Goal: Task Accomplishment & Management: Manage account settings

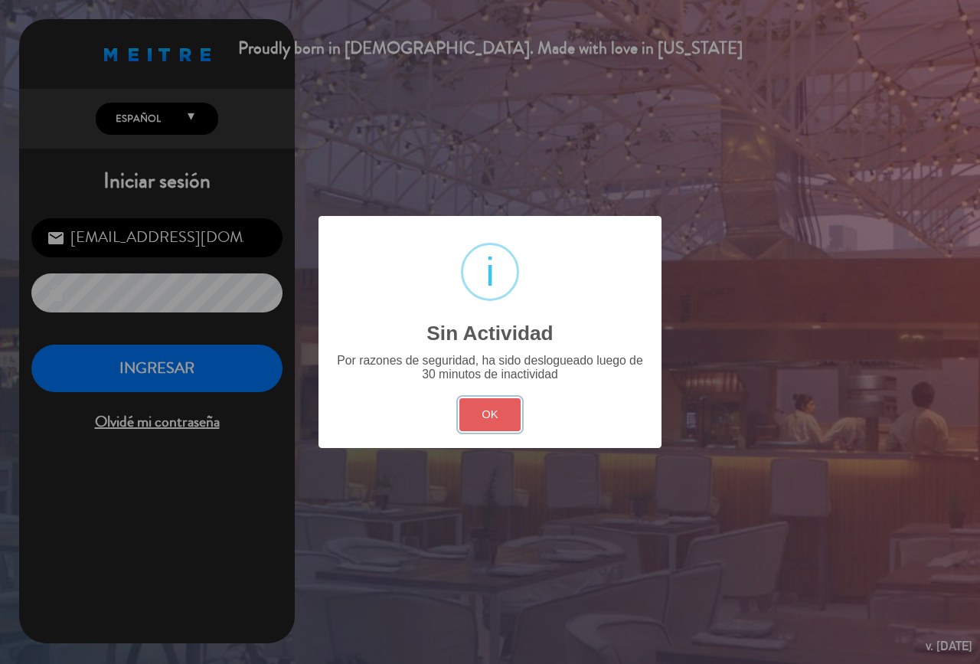
click at [500, 415] on button "OK" at bounding box center [490, 414] width 62 height 33
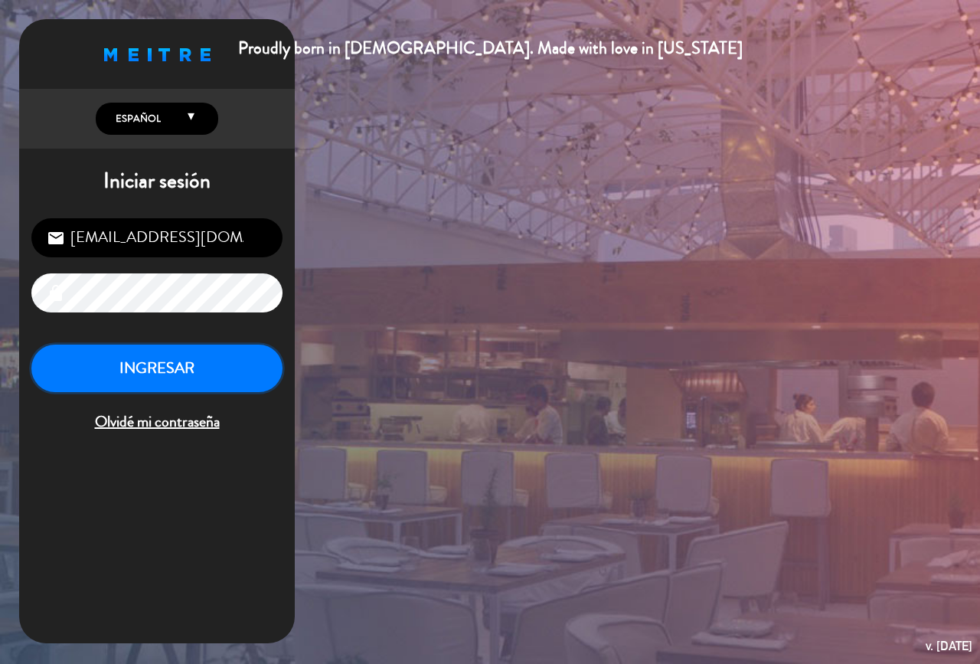
click at [140, 348] on button "INGRESAR" at bounding box center [156, 369] width 251 height 48
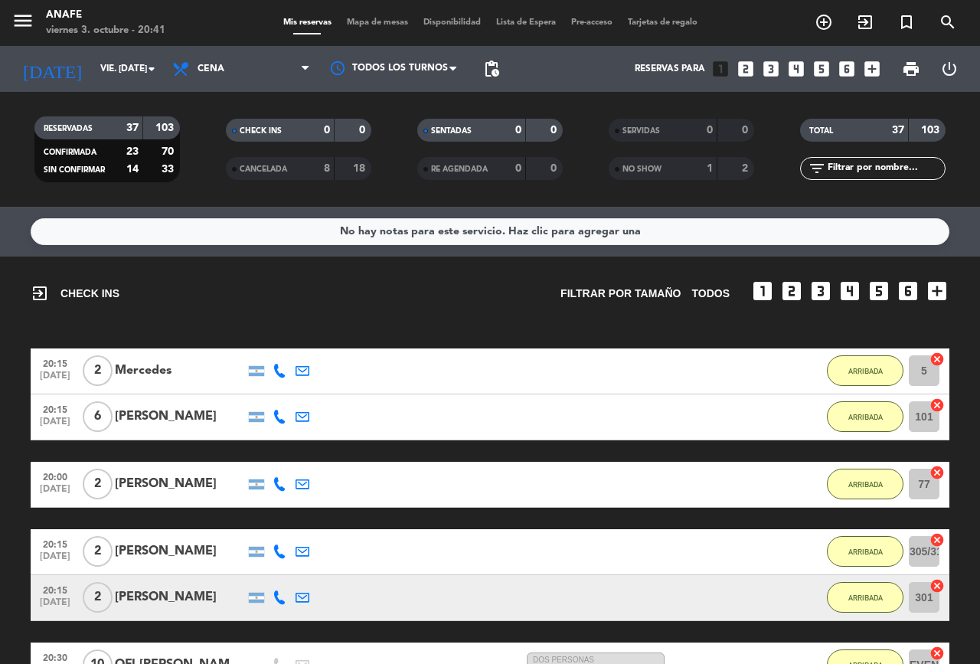
scroll to position [817, 0]
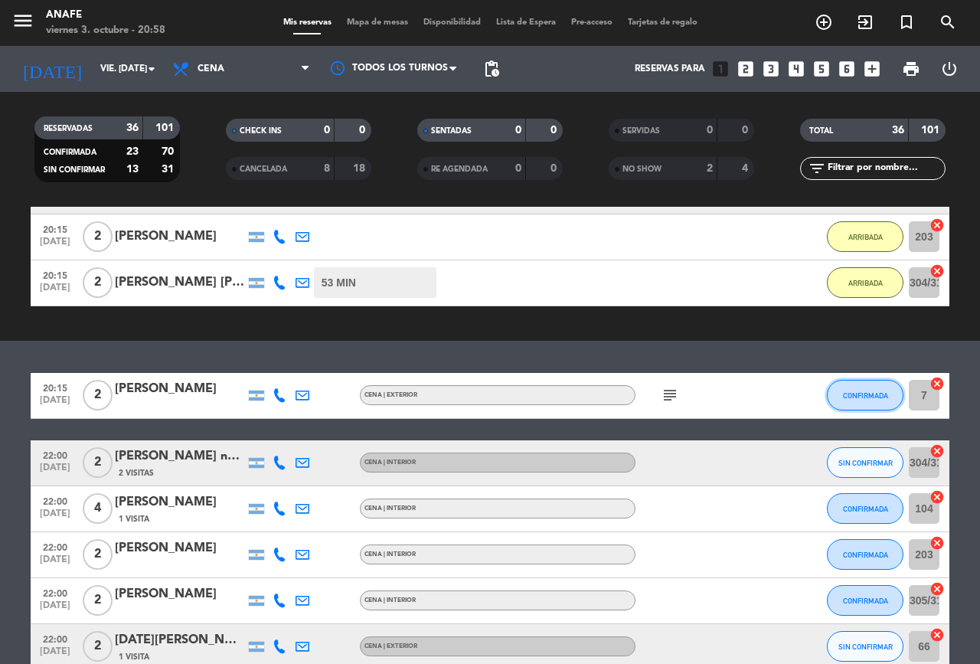
click at [842, 404] on button "CONFIRMADA" at bounding box center [865, 395] width 77 height 31
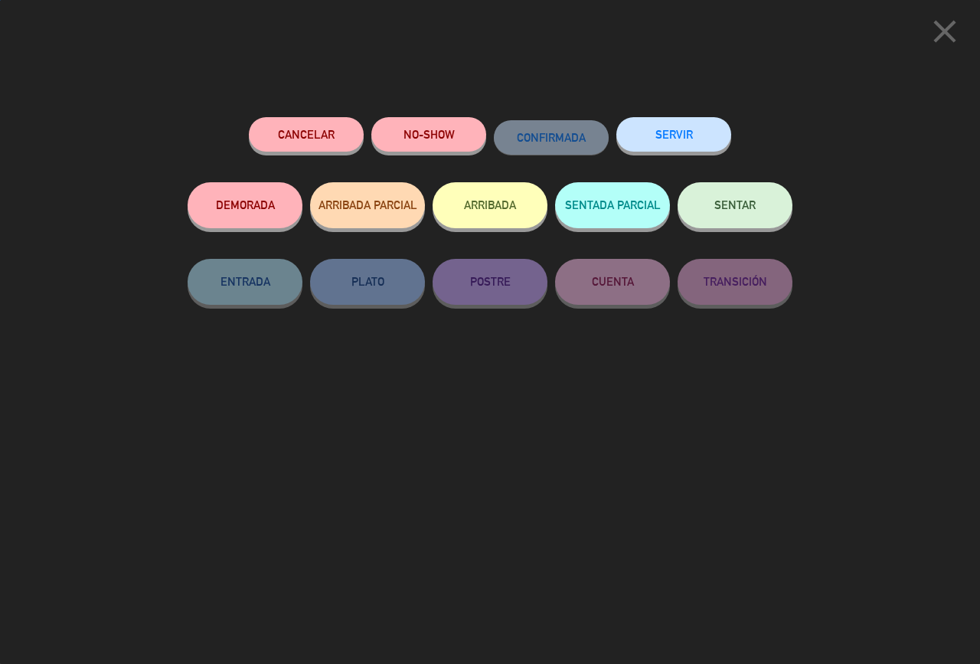
click at [412, 126] on button "NO-SHOW" at bounding box center [428, 134] width 115 height 34
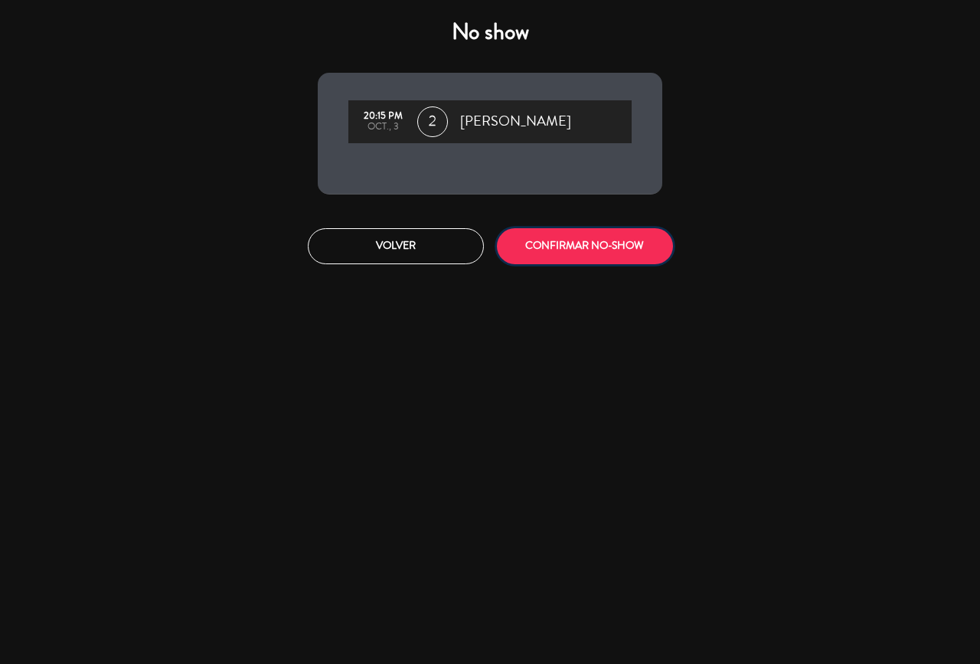
click at [608, 261] on button "CONFIRMAR NO-SHOW" at bounding box center [585, 246] width 176 height 36
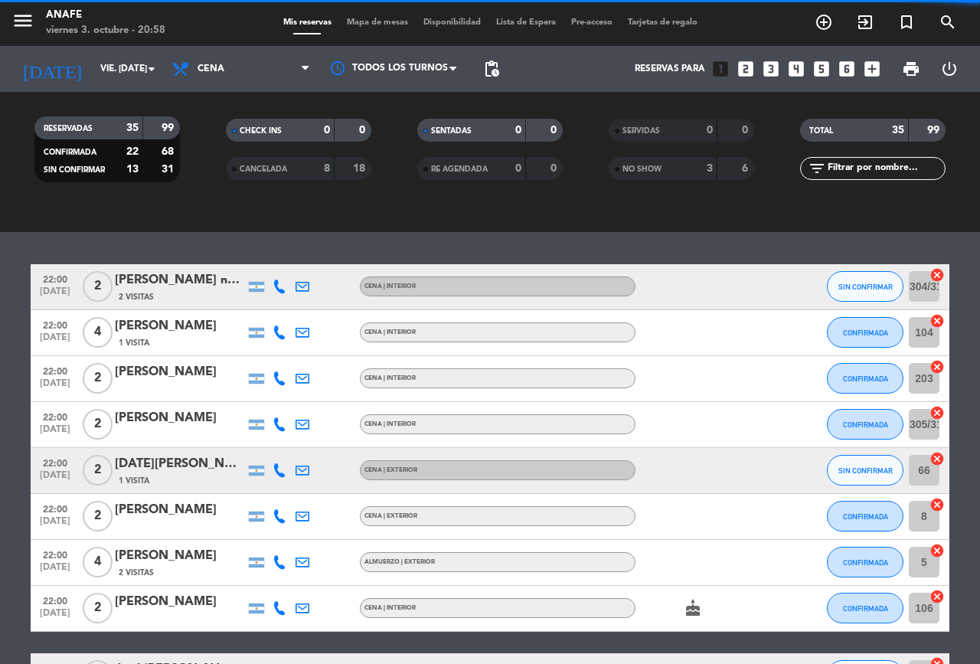
scroll to position [928, 0]
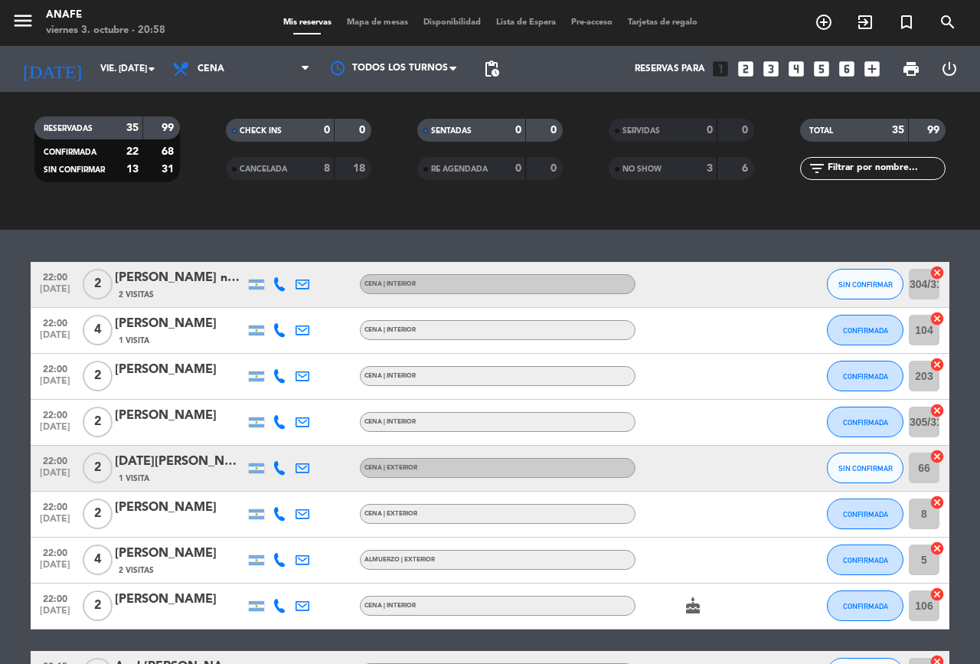
click at [277, 290] on icon at bounding box center [280, 284] width 14 height 14
click at [268, 263] on span "Copiar" at bounding box center [268, 259] width 32 height 16
click at [275, 332] on icon at bounding box center [280, 330] width 14 height 14
click at [260, 305] on span "Copiar" at bounding box center [263, 305] width 32 height 16
click at [275, 379] on icon at bounding box center [280, 376] width 14 height 14
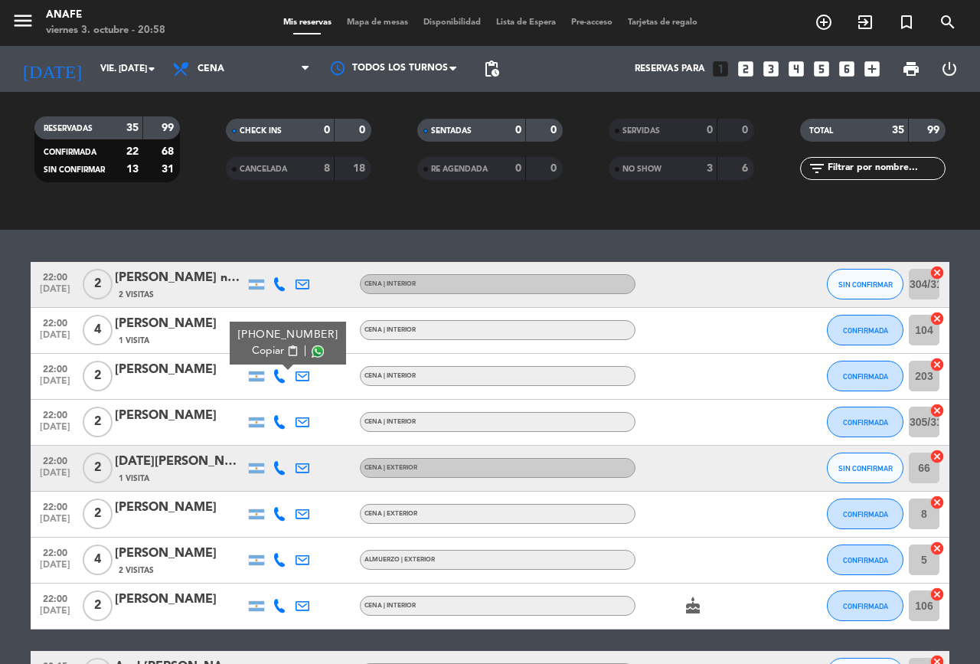
click at [256, 351] on span "Copiar" at bounding box center [268, 351] width 32 height 16
click at [274, 427] on icon at bounding box center [280, 422] width 14 height 14
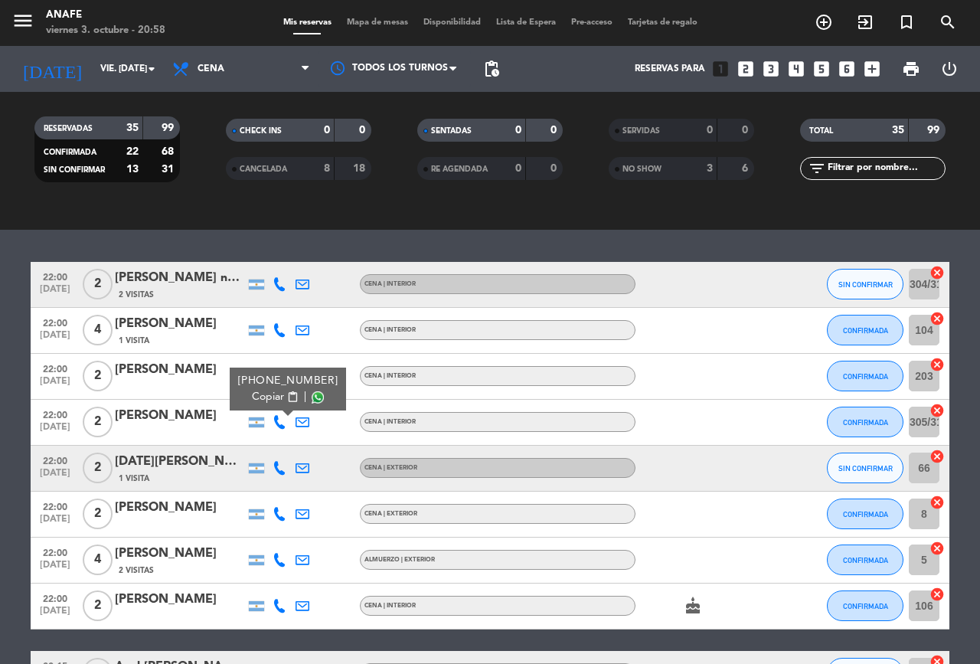
click at [270, 401] on span "Copiar" at bounding box center [268, 397] width 32 height 16
click at [276, 473] on icon at bounding box center [280, 468] width 14 height 14
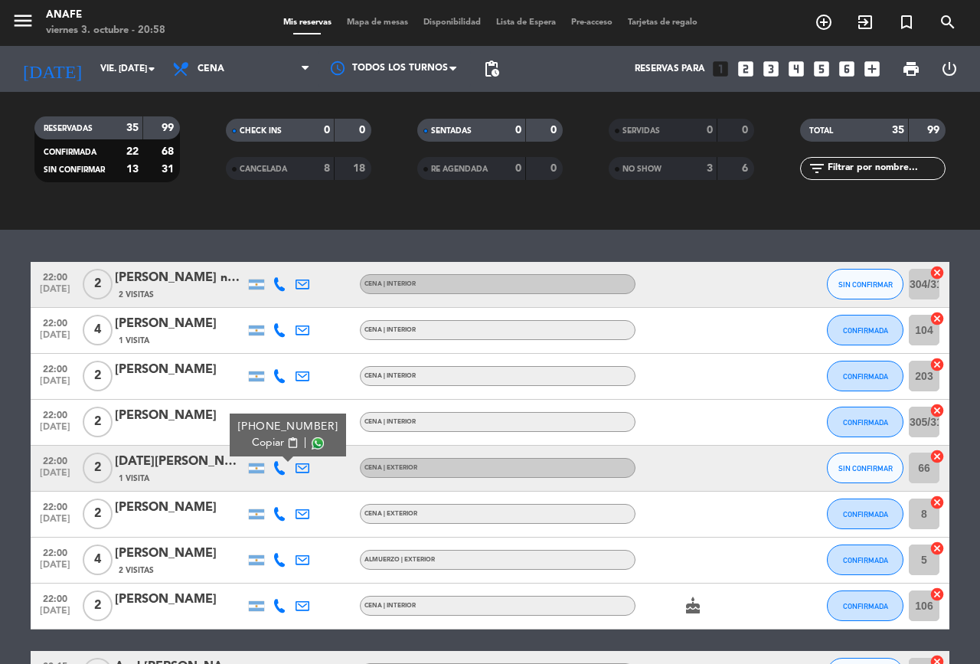
click at [255, 440] on span "Copiar" at bounding box center [268, 443] width 32 height 16
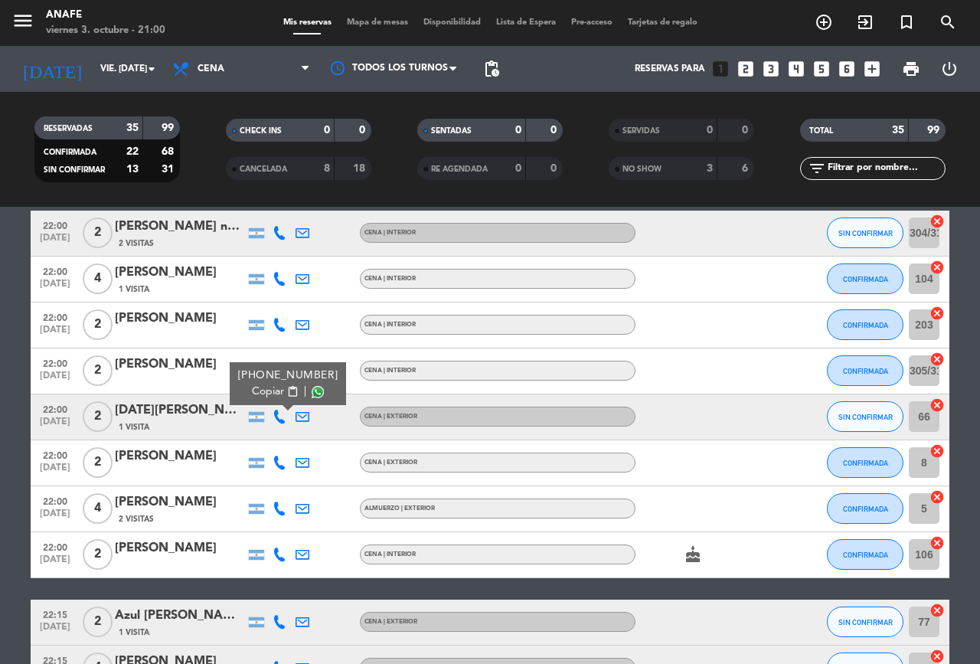
scroll to position [990, 0]
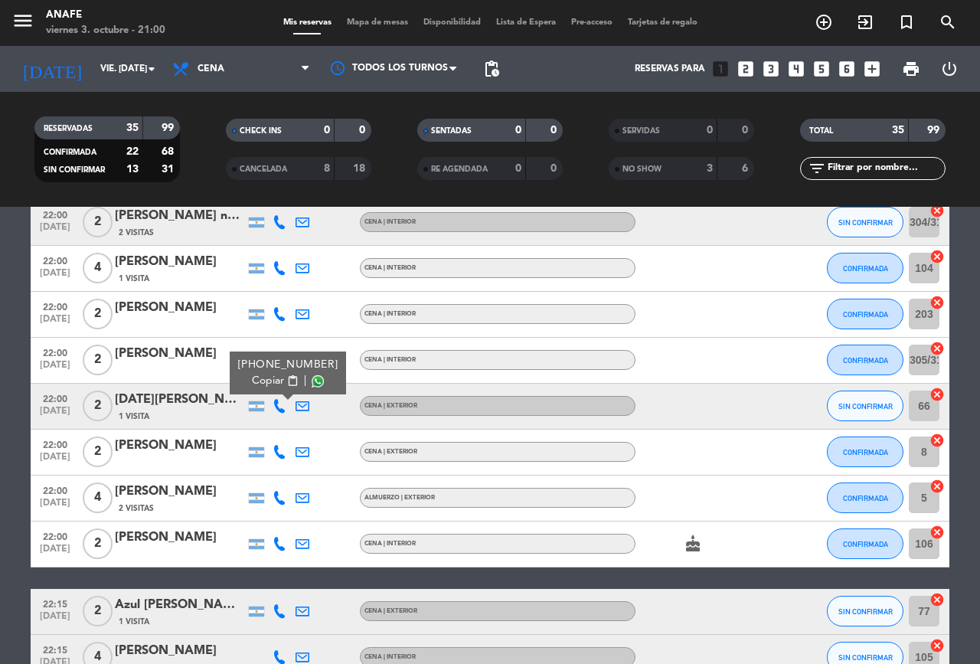
click at [280, 453] on icon at bounding box center [280, 452] width 14 height 14
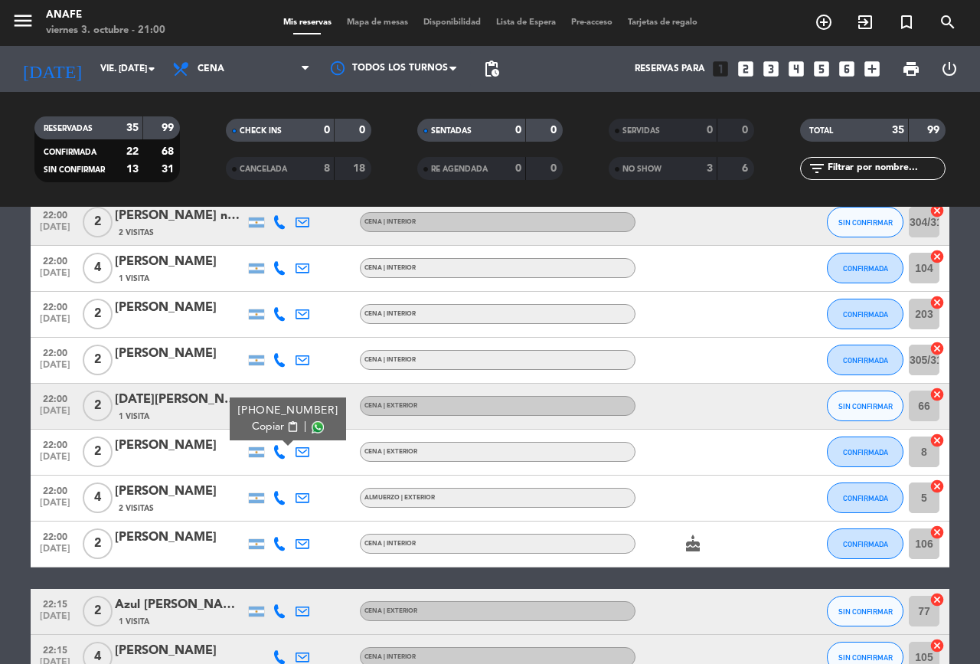
click at [254, 430] on span "Copiar" at bounding box center [268, 427] width 32 height 16
click at [280, 499] on icon at bounding box center [280, 498] width 14 height 14
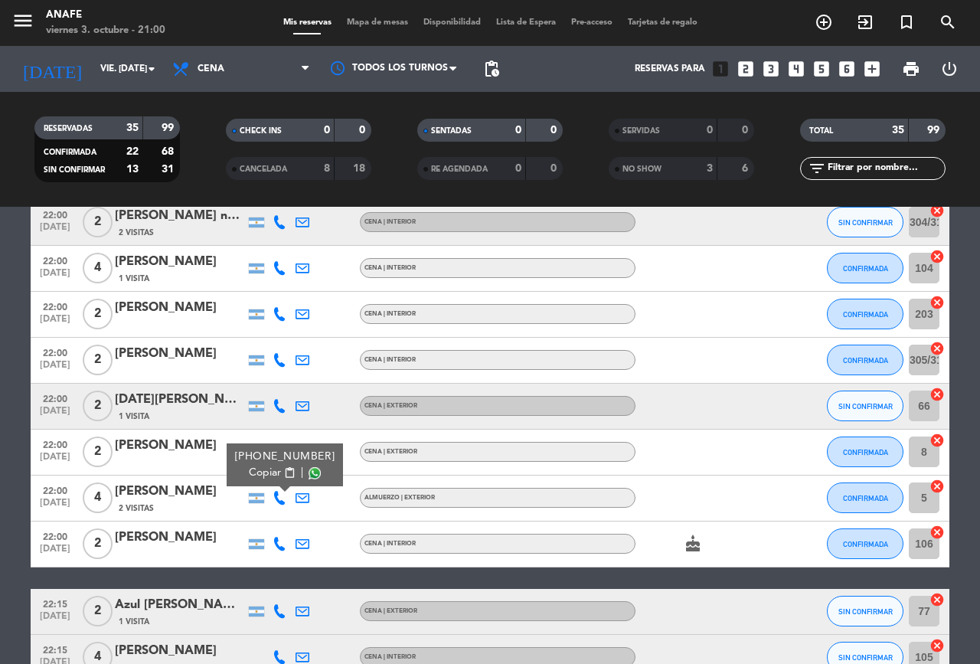
click at [275, 475] on span "Copiar" at bounding box center [265, 473] width 32 height 16
click at [281, 546] on icon at bounding box center [280, 544] width 14 height 14
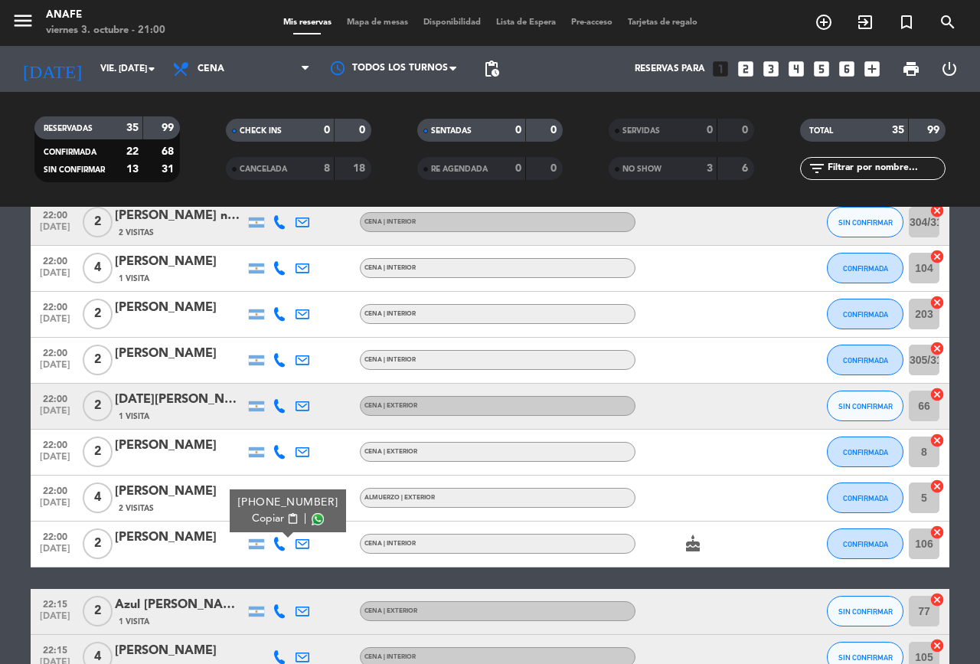
click at [261, 518] on span "Copiar" at bounding box center [268, 519] width 32 height 16
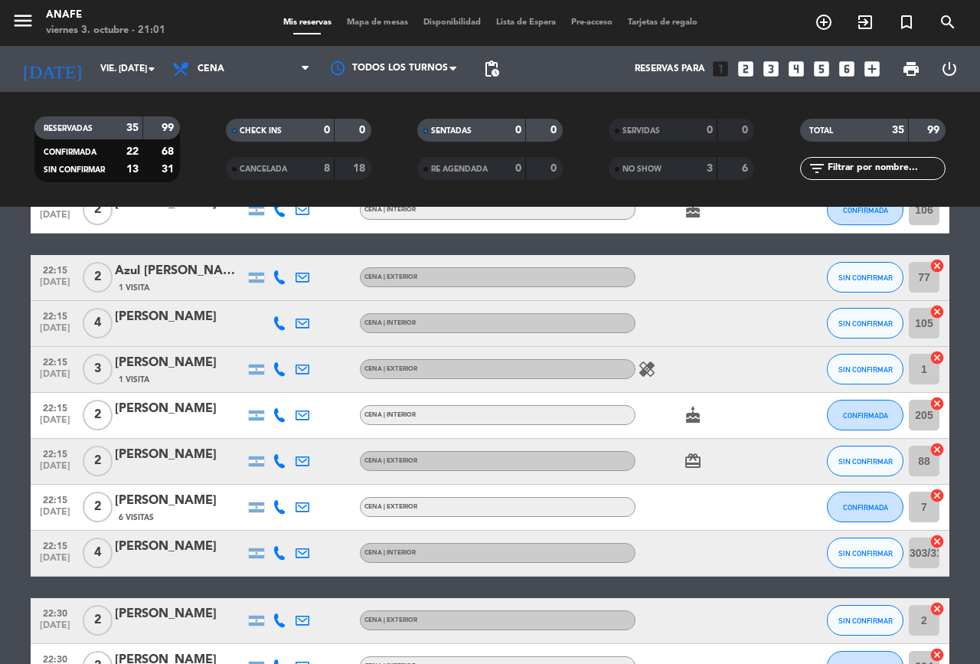
scroll to position [1334, 0]
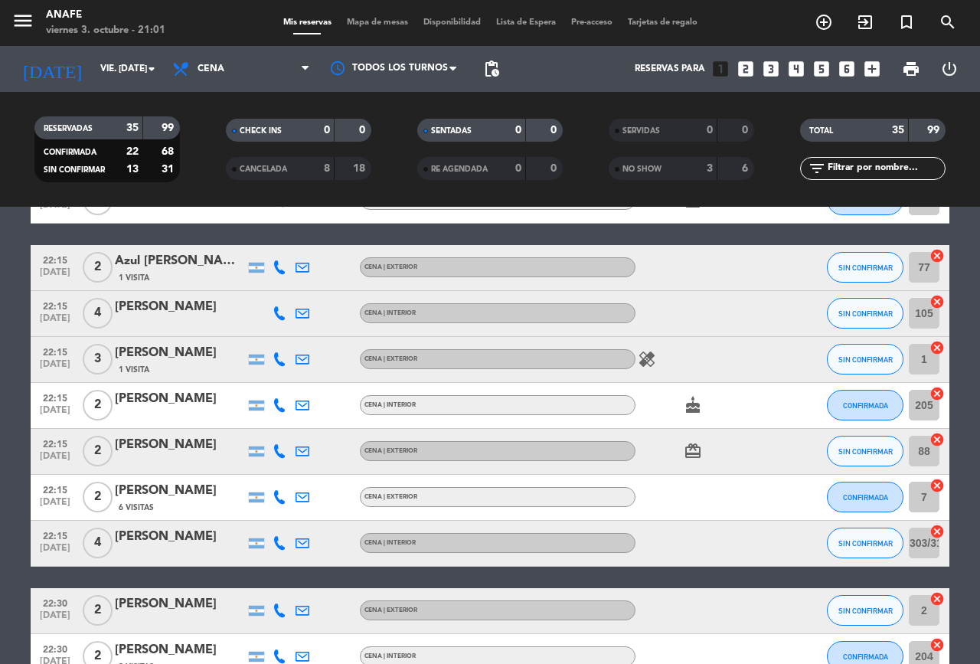
click at [276, 270] on icon at bounding box center [280, 267] width 14 height 14
click at [263, 263] on div at bounding box center [256, 268] width 15 height 10
click at [280, 267] on icon at bounding box center [280, 267] width 14 height 14
click at [275, 241] on span "Copiar" at bounding box center [268, 242] width 32 height 16
click at [281, 317] on icon at bounding box center [280, 313] width 14 height 14
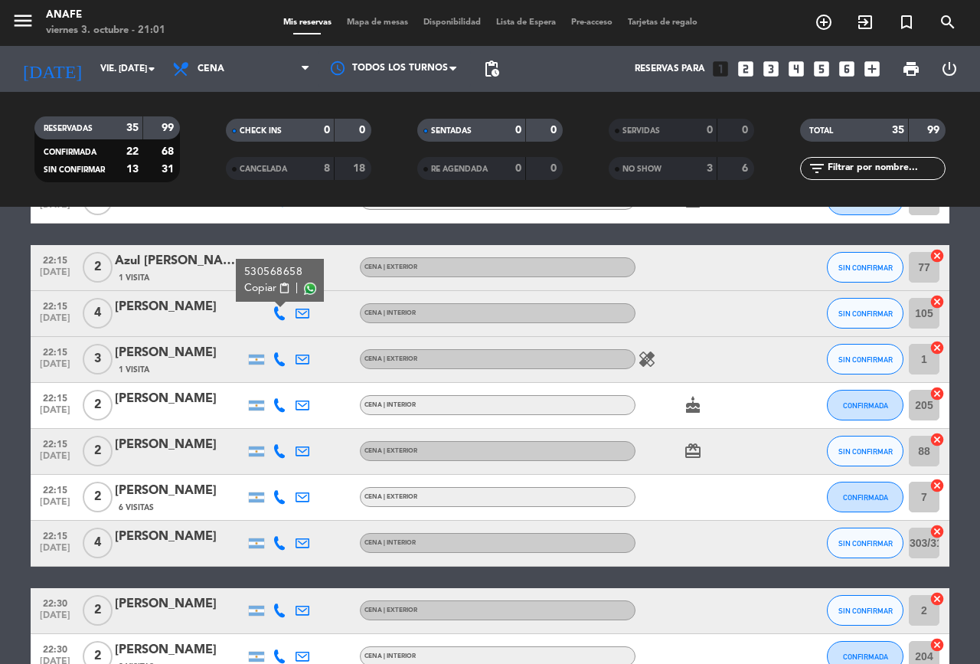
click at [261, 289] on span "Copiar" at bounding box center [260, 288] width 32 height 16
click at [280, 359] on icon at bounding box center [280, 359] width 14 height 14
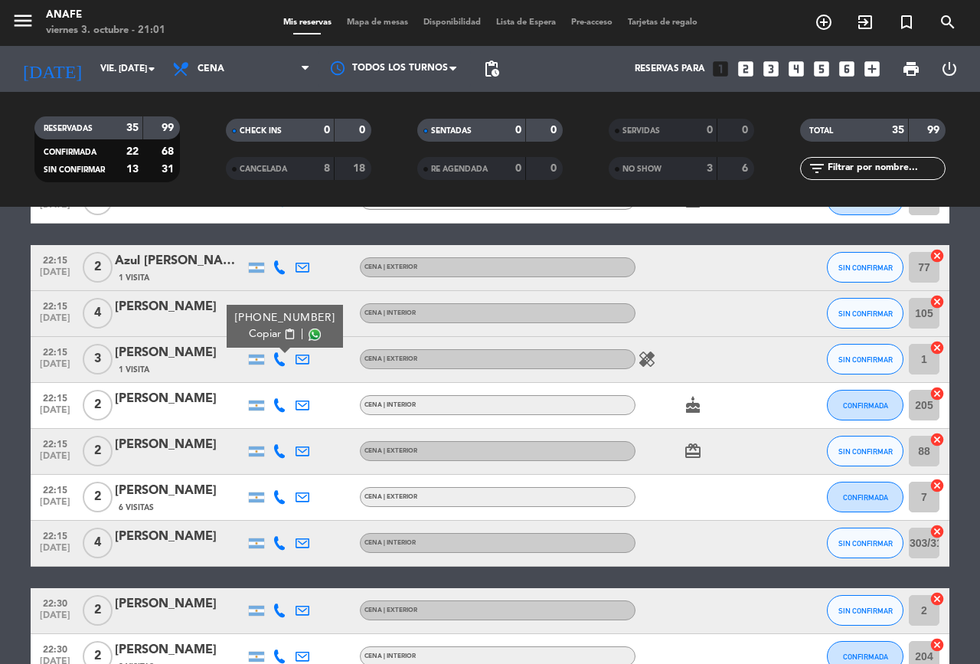
click at [266, 338] on span "Copiar" at bounding box center [265, 334] width 32 height 16
click at [871, 361] on span "SIN CONFIRMAR" at bounding box center [866, 359] width 54 height 8
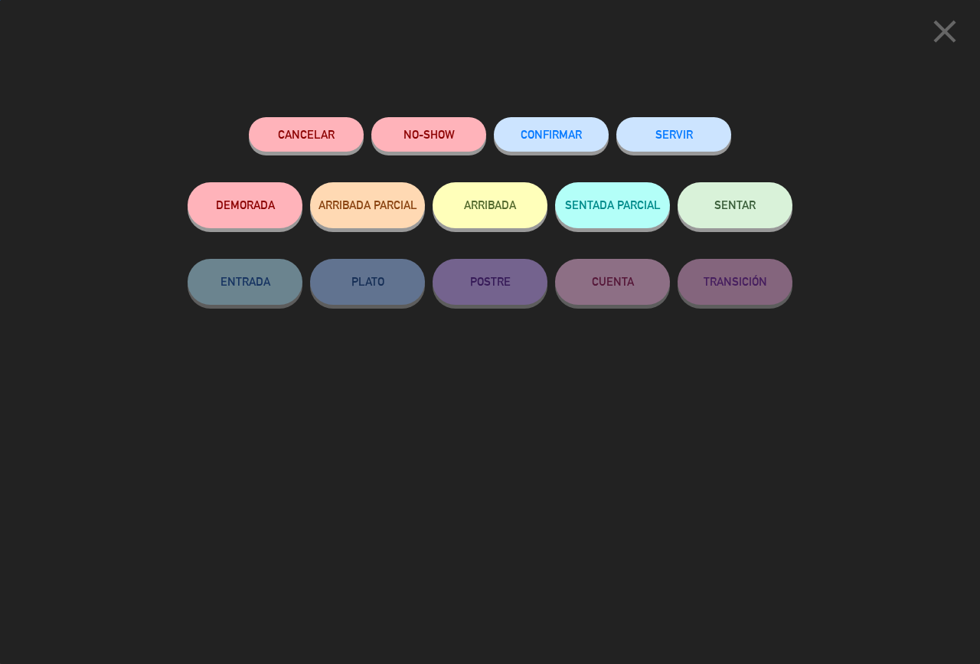
click at [549, 130] on span "CONFIRMAR" at bounding box center [551, 134] width 61 height 13
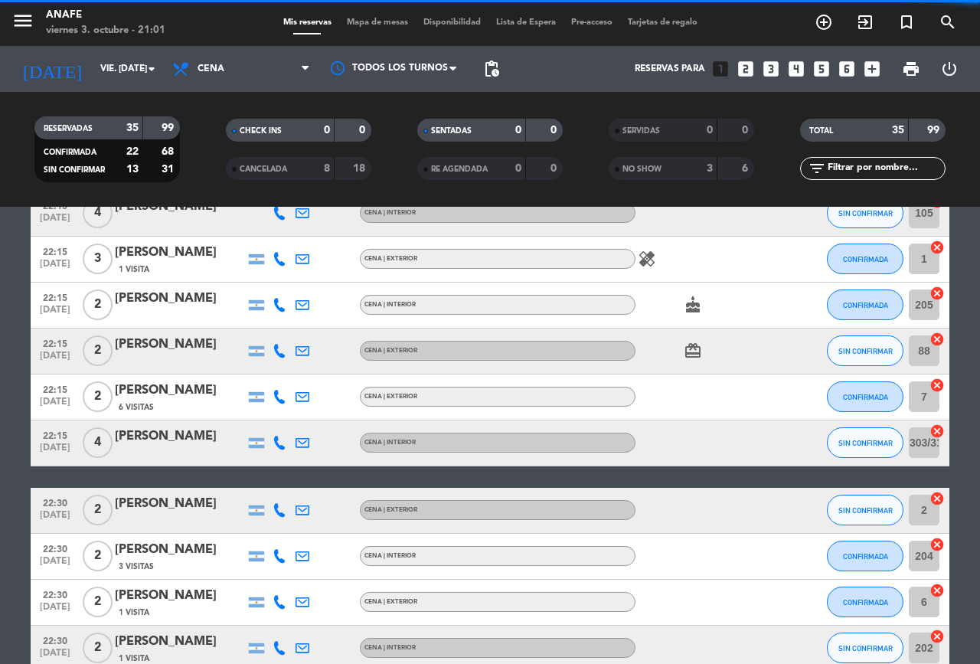
scroll to position [1453, 0]
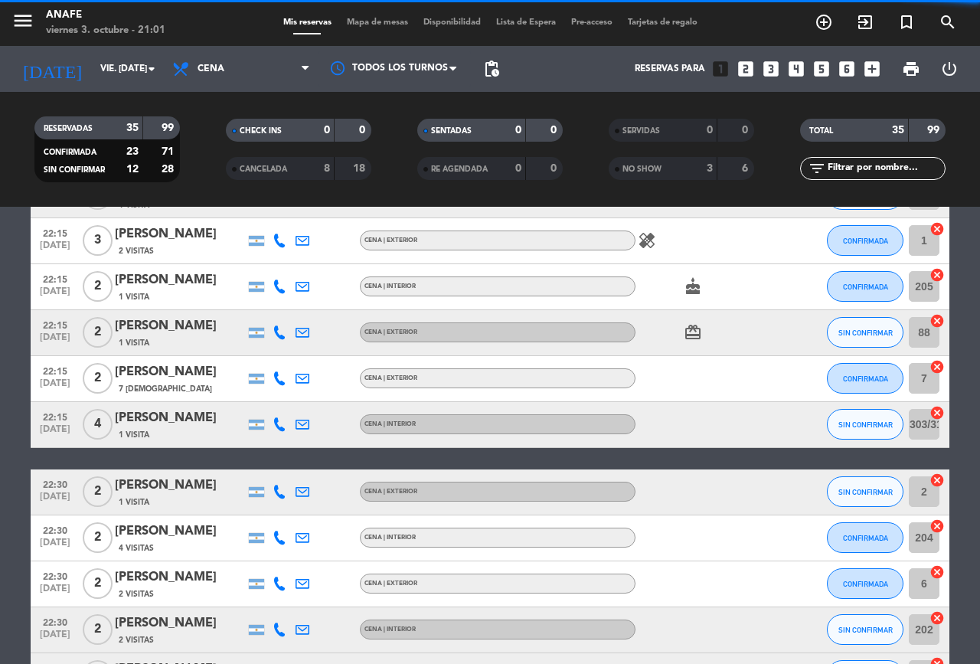
click at [280, 289] on icon at bounding box center [280, 287] width 14 height 14
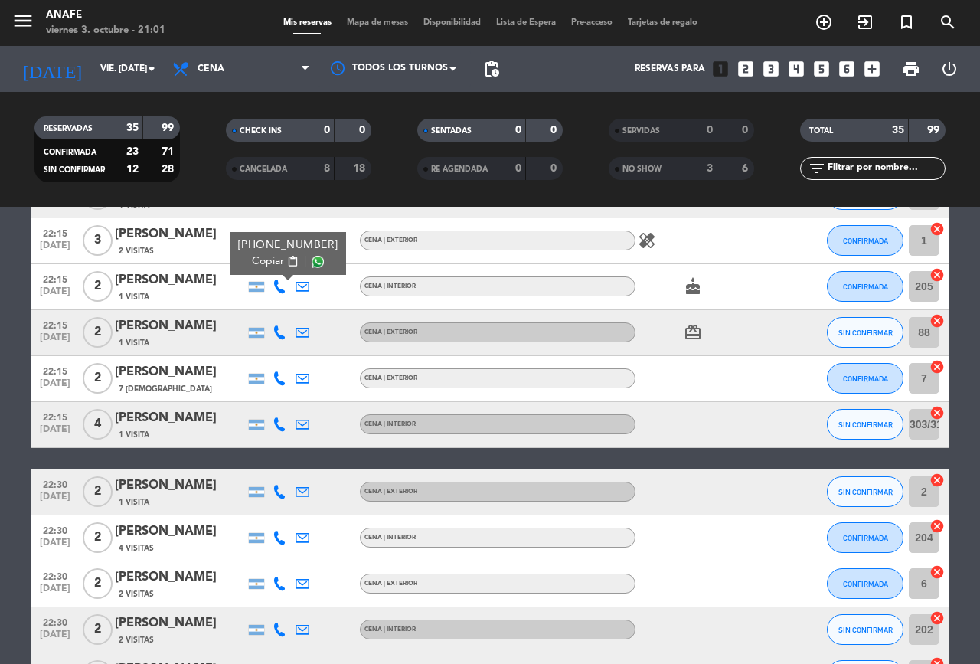
click at [287, 261] on span "content_paste" at bounding box center [292, 261] width 11 height 11
click at [276, 338] on icon at bounding box center [280, 332] width 14 height 14
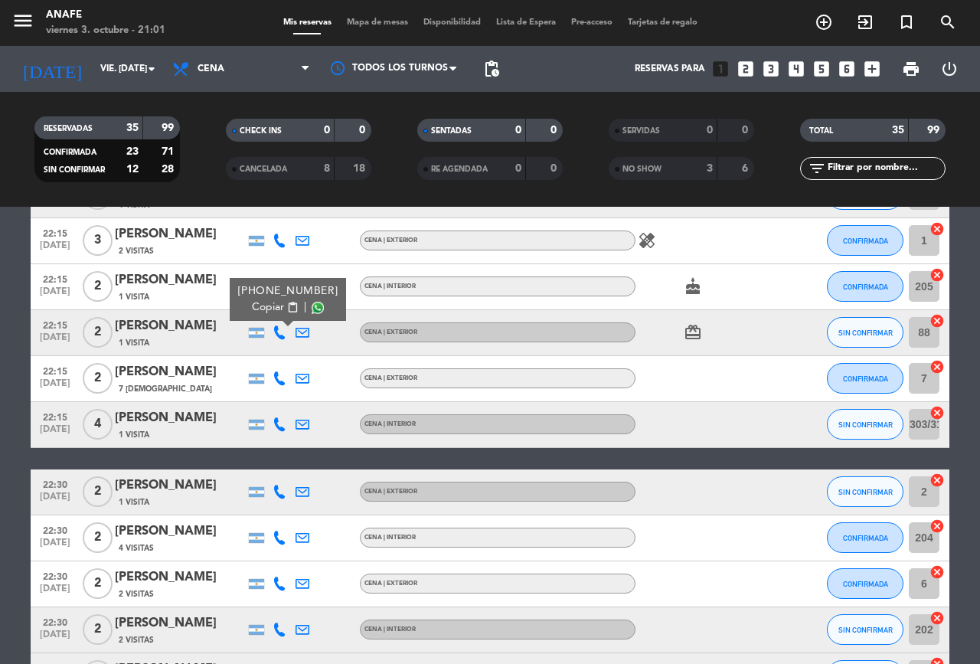
click at [265, 306] on span "Copiar" at bounding box center [268, 307] width 32 height 16
click at [283, 381] on icon at bounding box center [280, 378] width 14 height 14
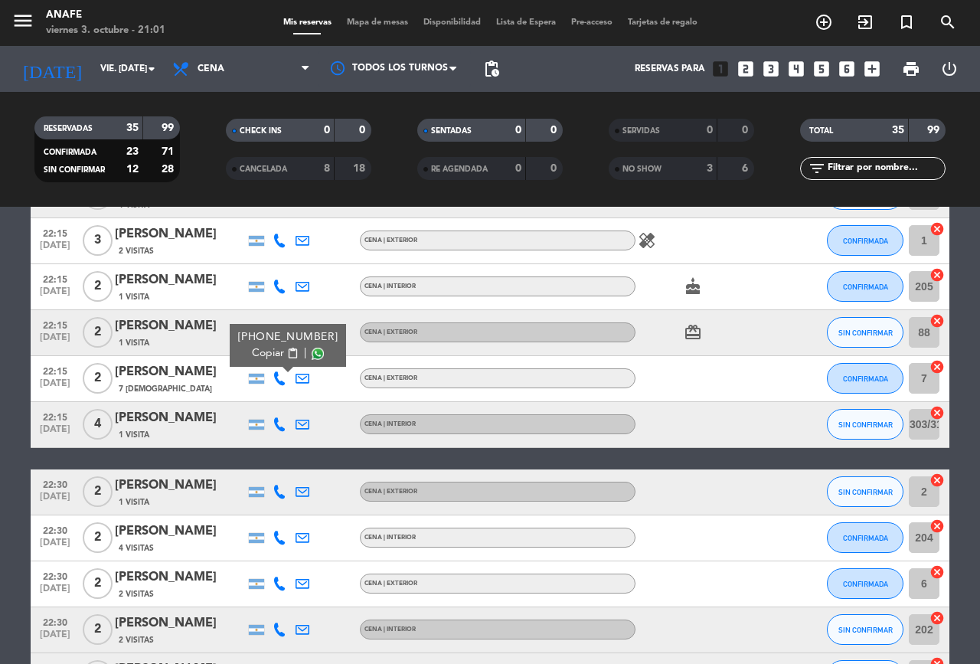
click at [269, 352] on span "Copiar" at bounding box center [268, 353] width 32 height 16
click at [282, 427] on icon at bounding box center [280, 424] width 14 height 14
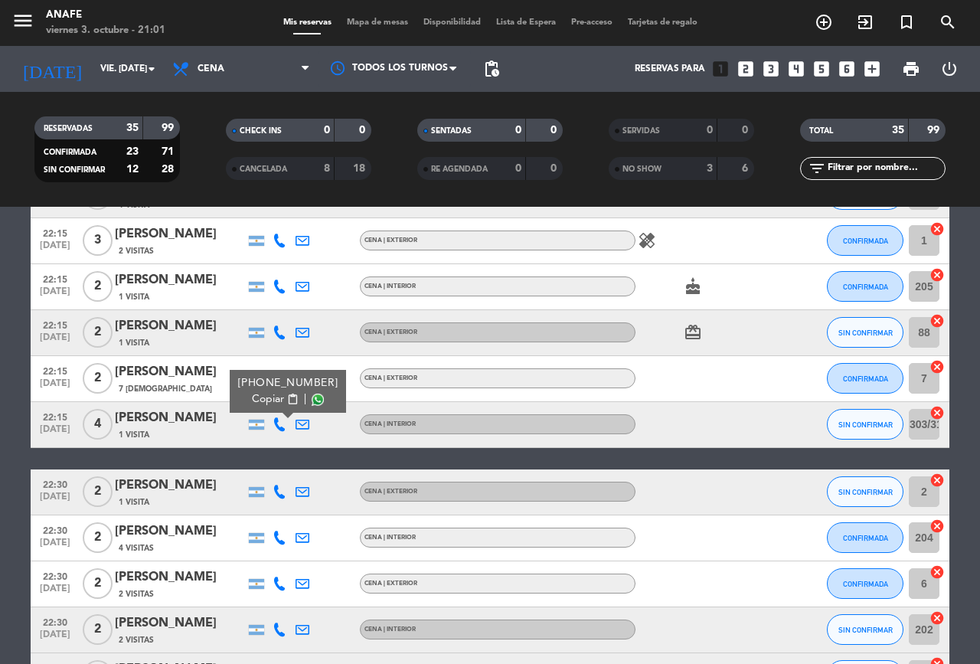
click at [269, 398] on span "Copiar" at bounding box center [268, 399] width 32 height 16
click at [867, 424] on span "SIN CONFIRMAR" at bounding box center [866, 424] width 54 height 8
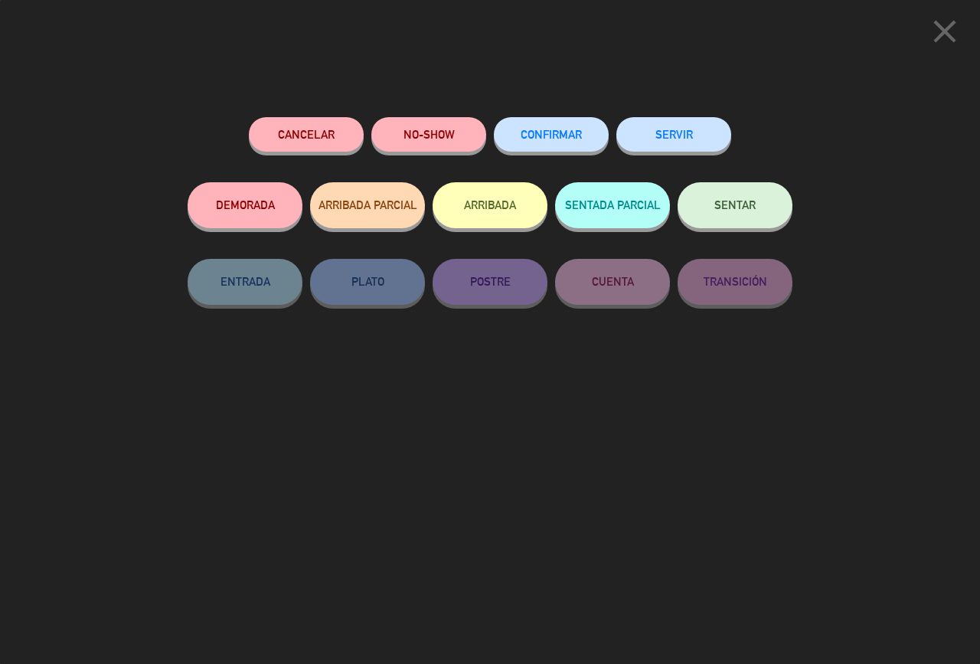
click at [557, 133] on span "CONFIRMAR" at bounding box center [551, 134] width 61 height 13
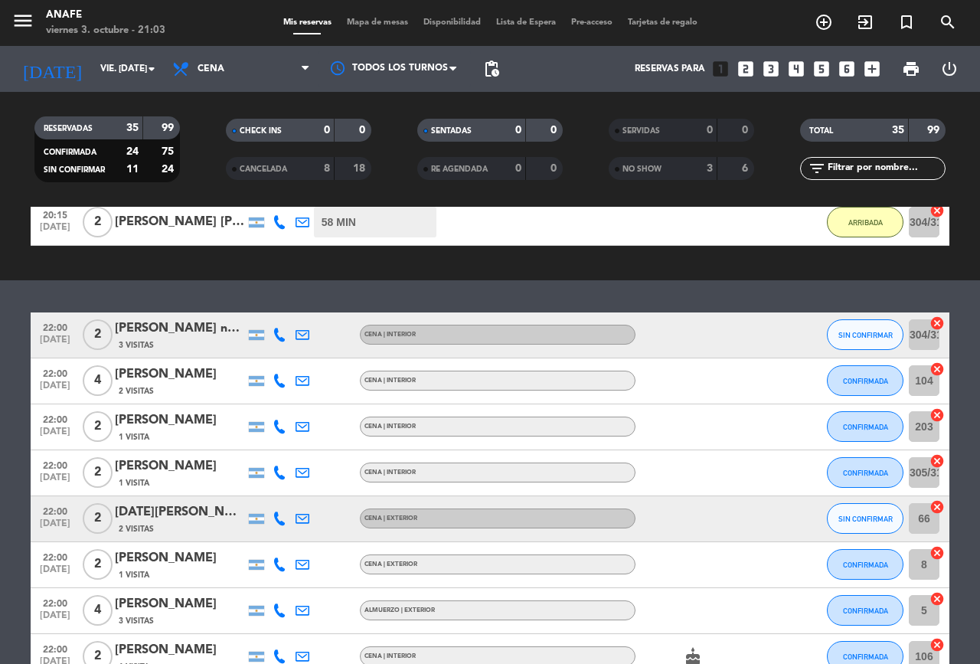
scroll to position [845, 0]
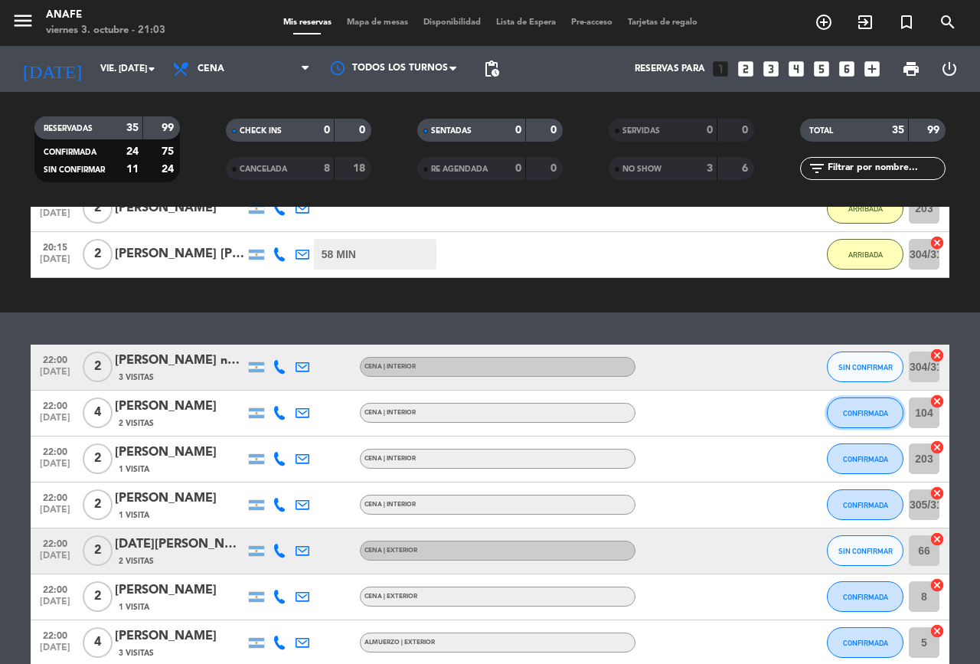
click at [883, 402] on button "CONFIRMADA" at bounding box center [865, 412] width 77 height 31
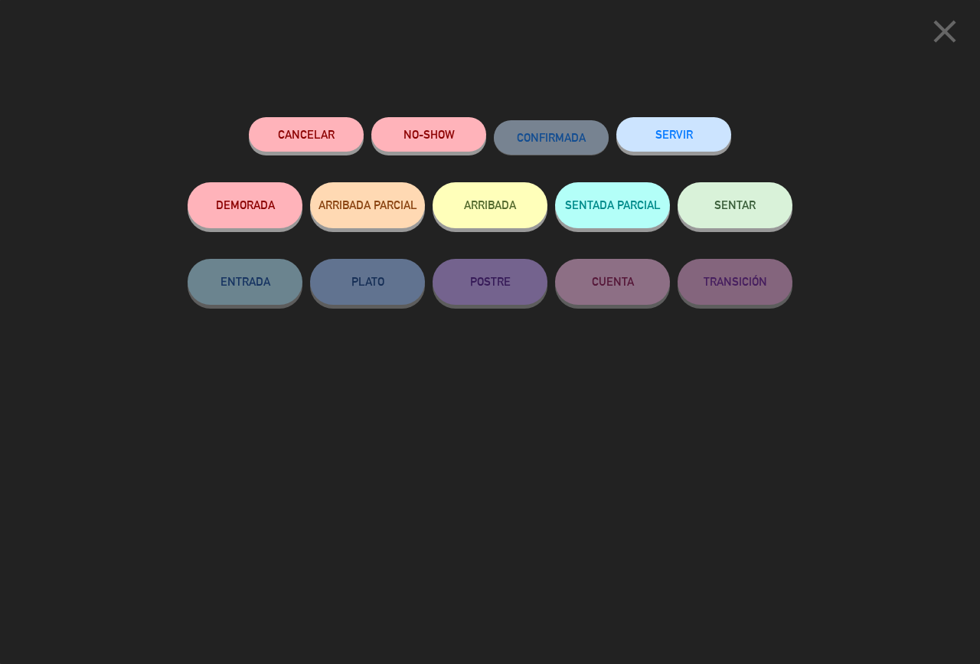
click at [489, 205] on button "ARRIBADA" at bounding box center [490, 205] width 115 height 46
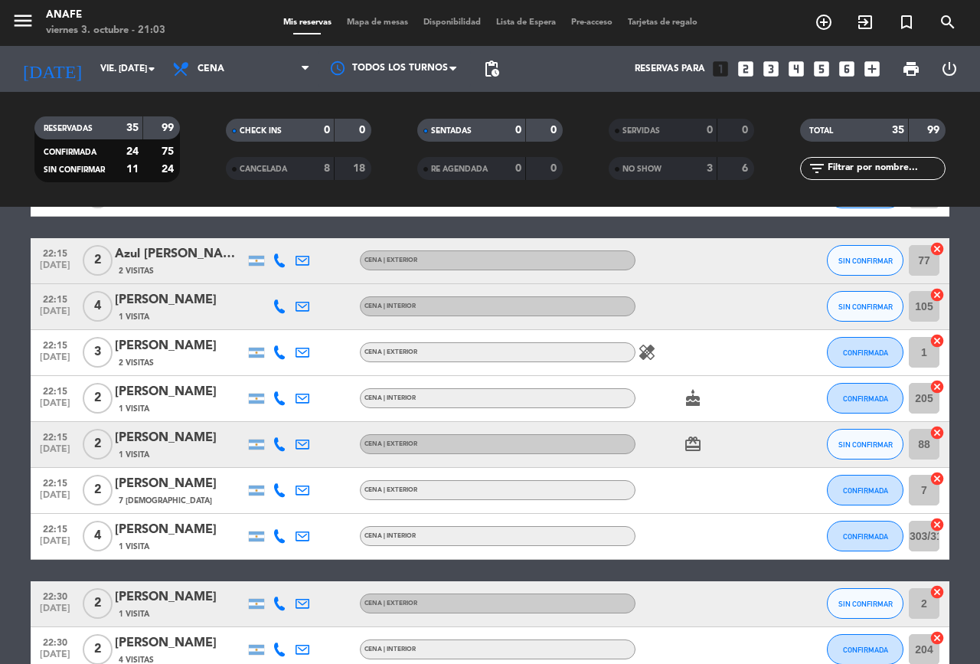
scroll to position [1607, 0]
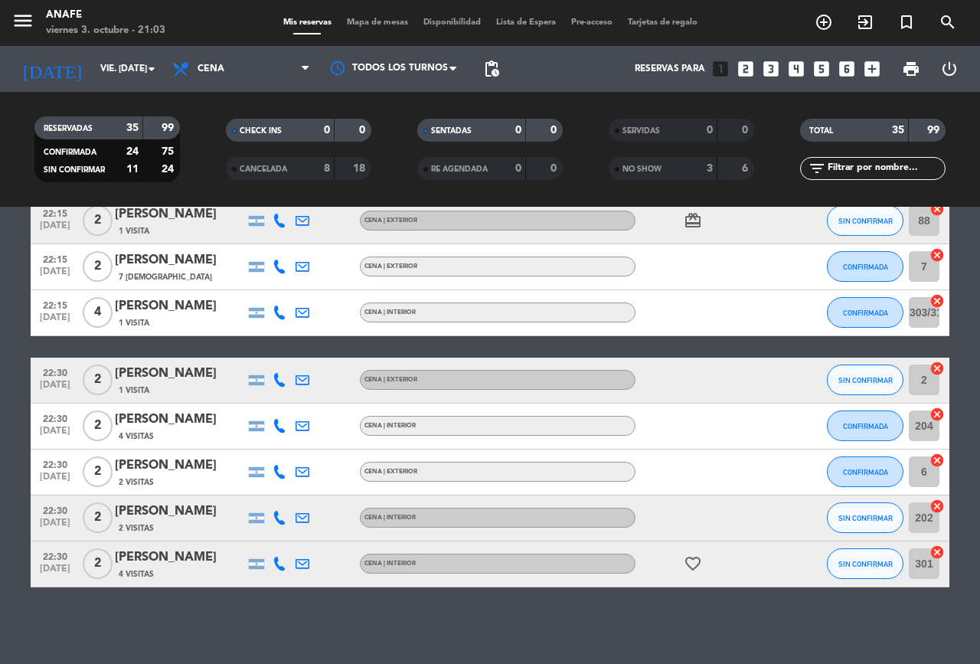
click at [284, 383] on icon at bounding box center [280, 380] width 14 height 14
click at [262, 354] on span "Copiar" at bounding box center [268, 355] width 32 height 16
click at [280, 426] on icon at bounding box center [280, 426] width 14 height 14
click at [270, 402] on span "Copiar" at bounding box center [268, 401] width 32 height 16
click at [284, 474] on icon at bounding box center [280, 472] width 14 height 14
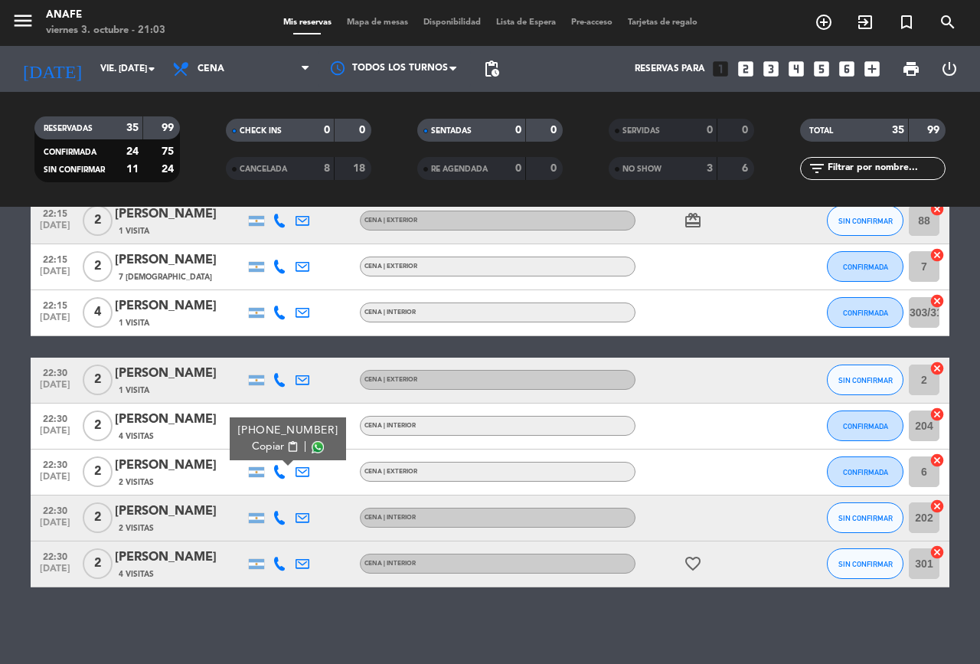
click at [287, 444] on span "content_paste" at bounding box center [292, 446] width 11 height 11
click at [283, 518] on icon at bounding box center [280, 518] width 14 height 14
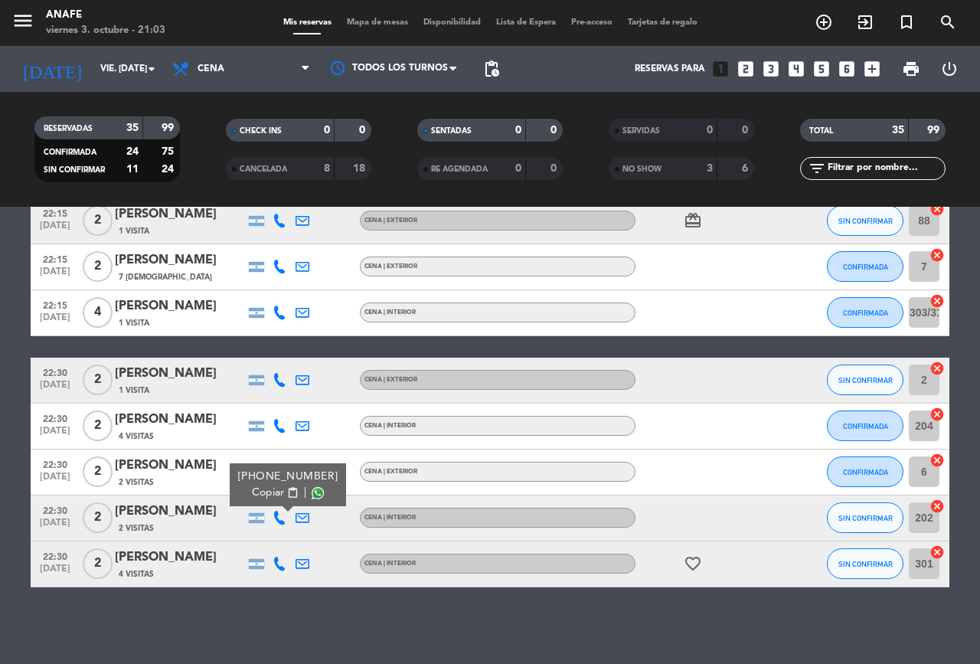
click at [257, 489] on span "Copiar" at bounding box center [268, 493] width 32 height 16
click at [280, 564] on icon at bounding box center [280, 564] width 14 height 14
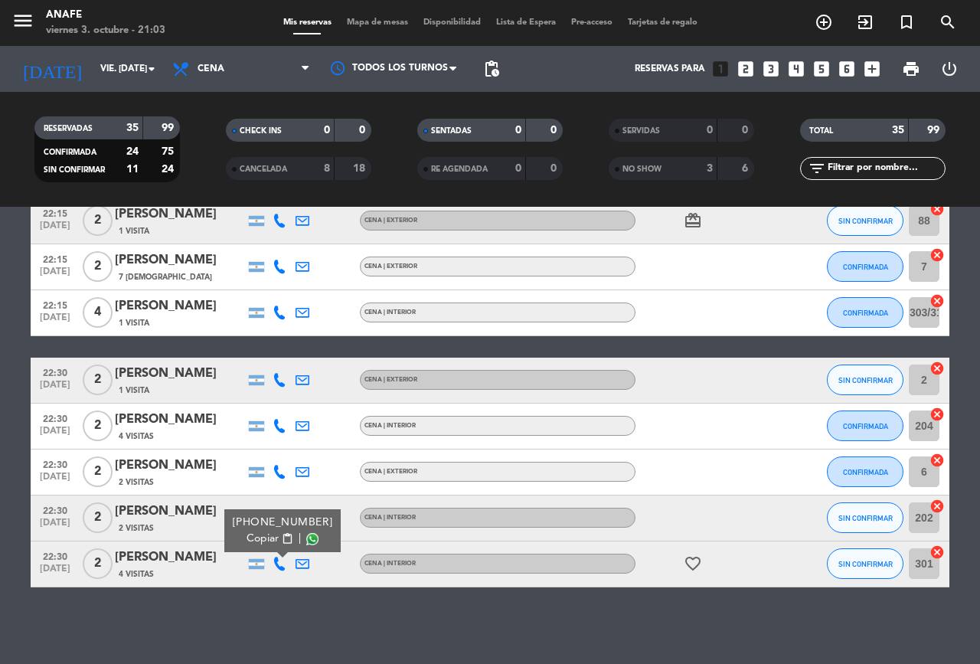
click at [275, 534] on span "Copiar" at bounding box center [263, 539] width 32 height 16
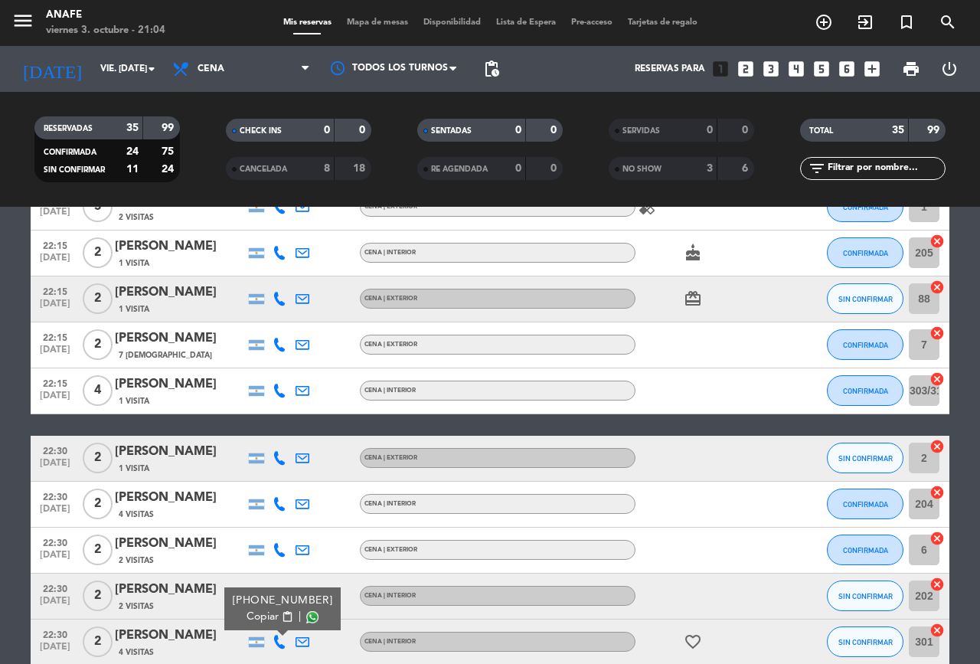
scroll to position [1500, 0]
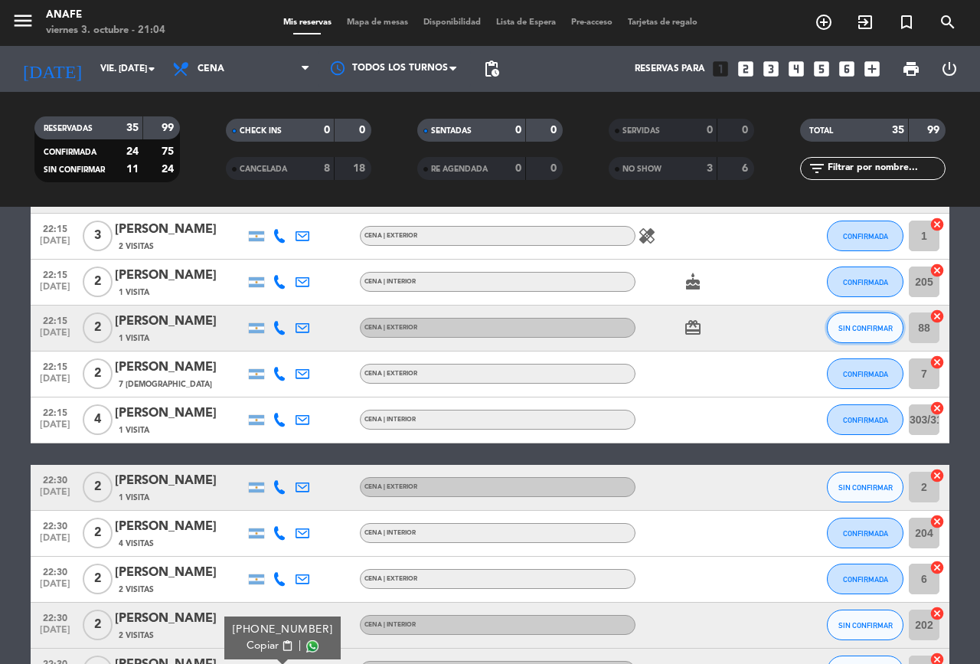
click at [845, 322] on button "SIN CONFIRMAR" at bounding box center [865, 327] width 77 height 31
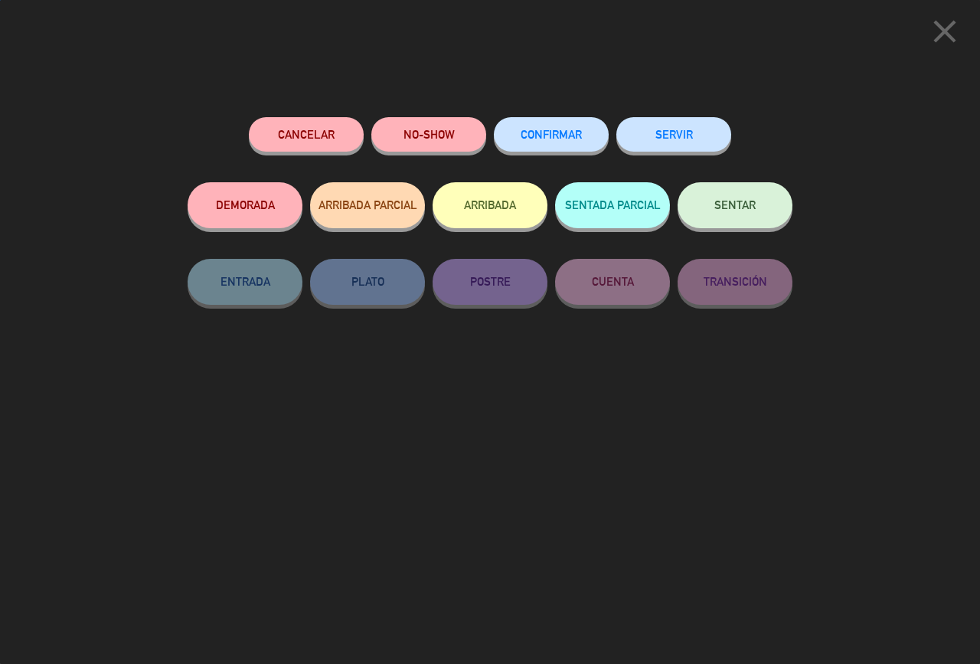
click at [550, 148] on button "CONFIRMAR" at bounding box center [551, 134] width 115 height 34
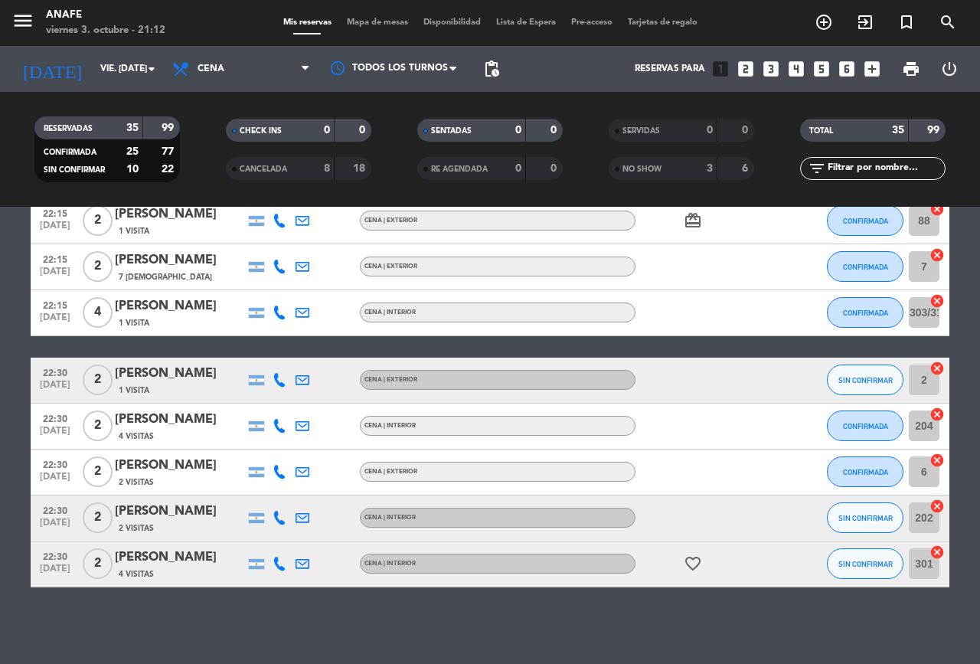
scroll to position [1607, 0]
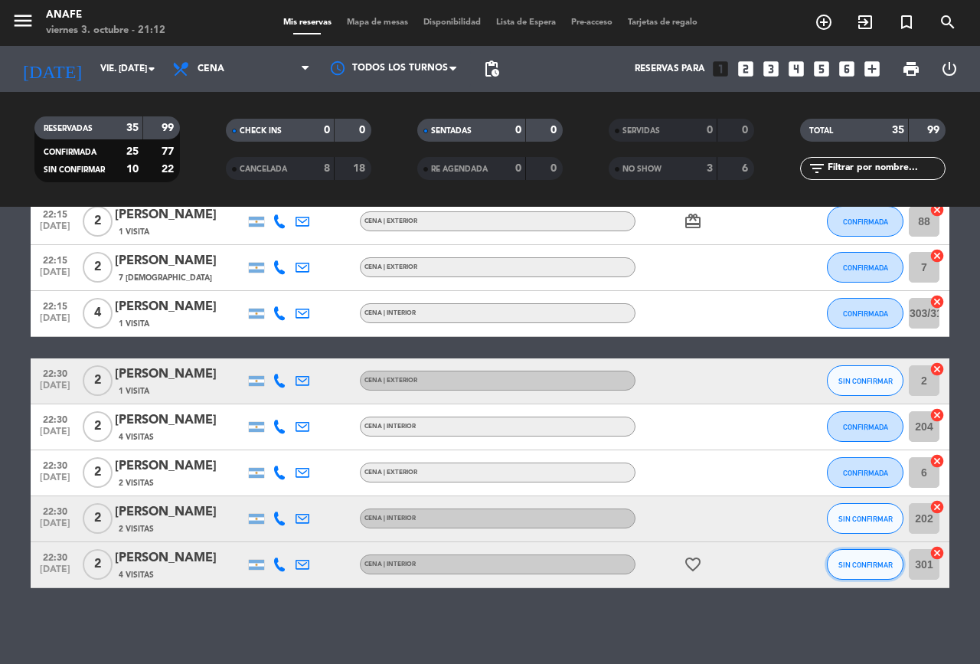
click at [852, 564] on span "SIN CONFIRMAR" at bounding box center [866, 565] width 54 height 8
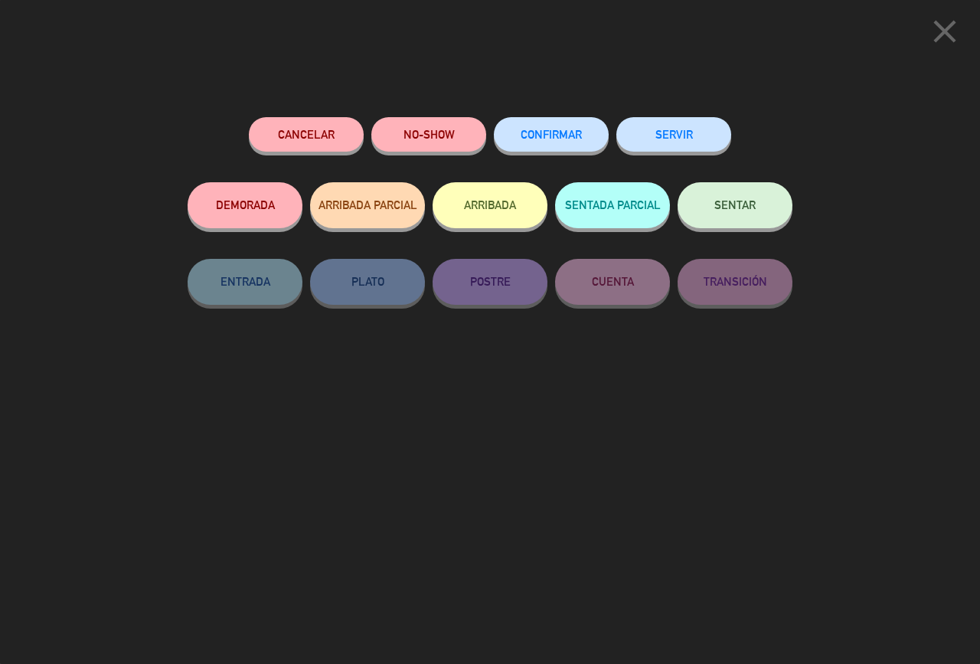
click at [403, 140] on button "NO-SHOW" at bounding box center [428, 134] width 115 height 34
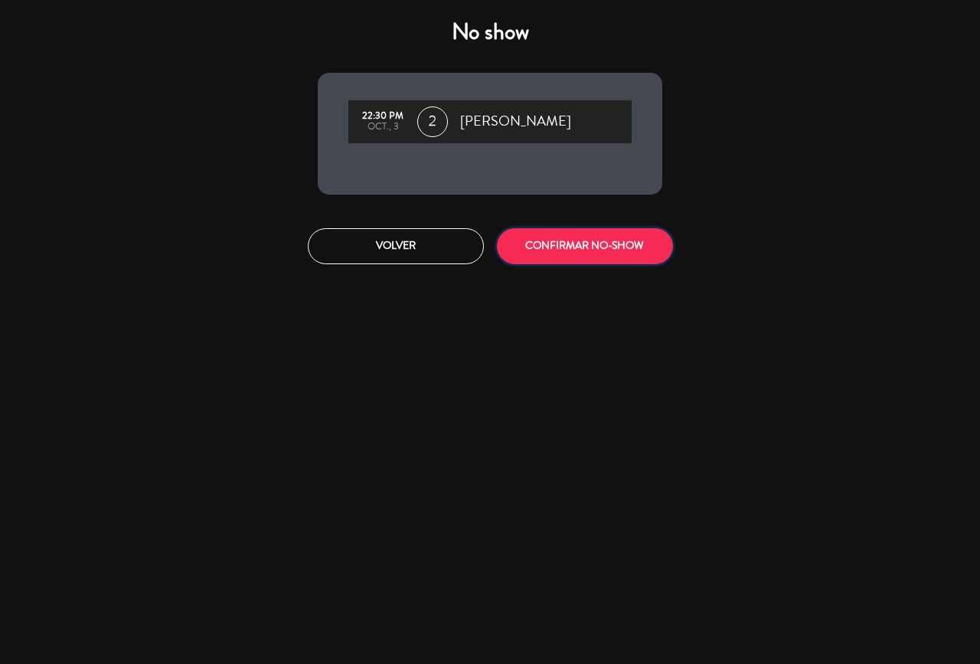
click at [604, 245] on button "CONFIRMAR NO-SHOW" at bounding box center [585, 246] width 176 height 36
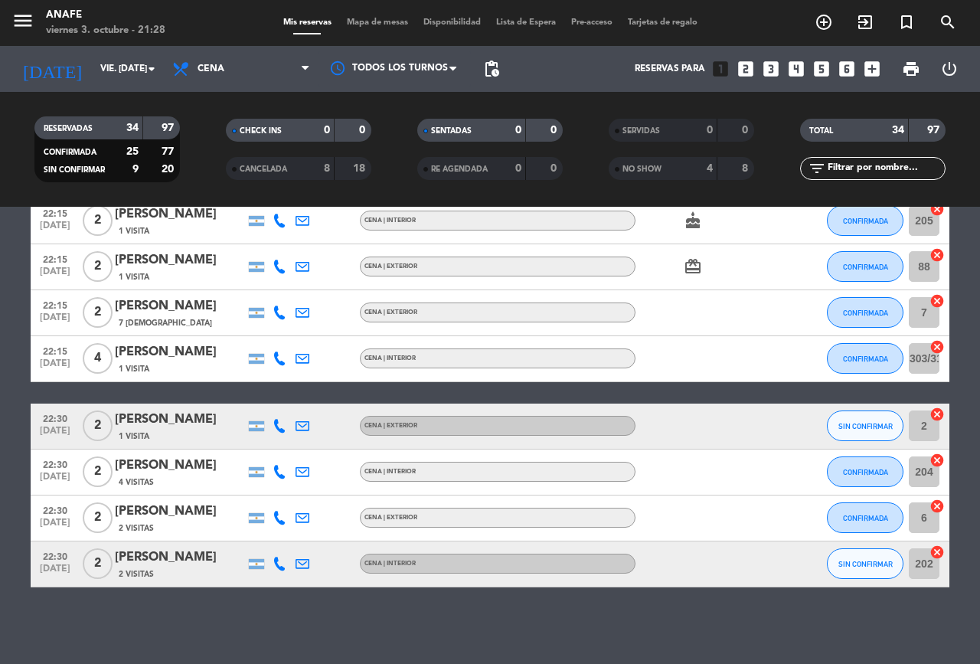
scroll to position [1202, 0]
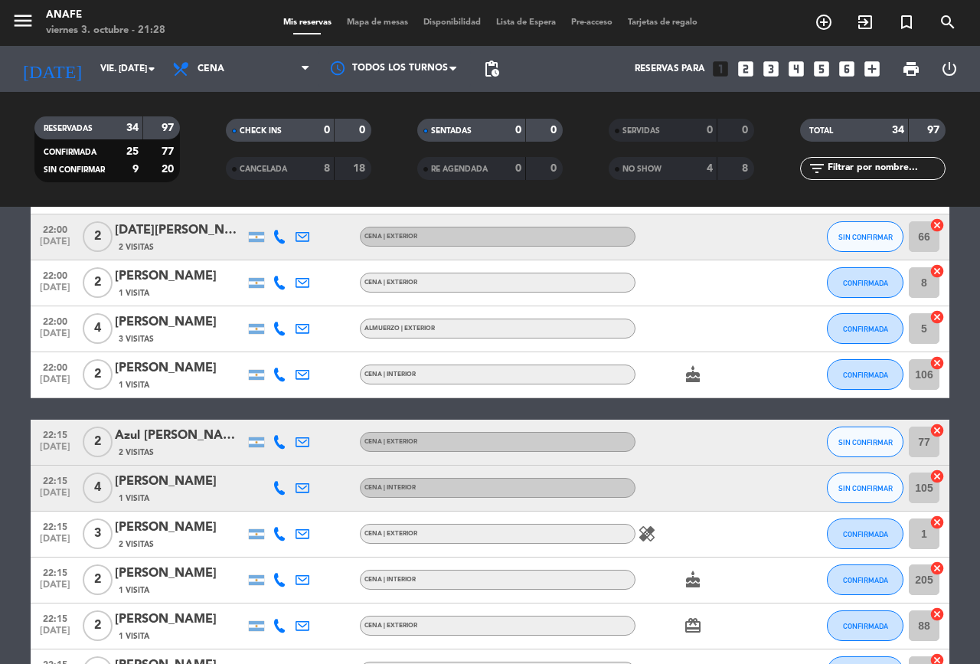
click at [159, 432] on div "Azul [PERSON_NAME] [PERSON_NAME]" at bounding box center [180, 436] width 130 height 20
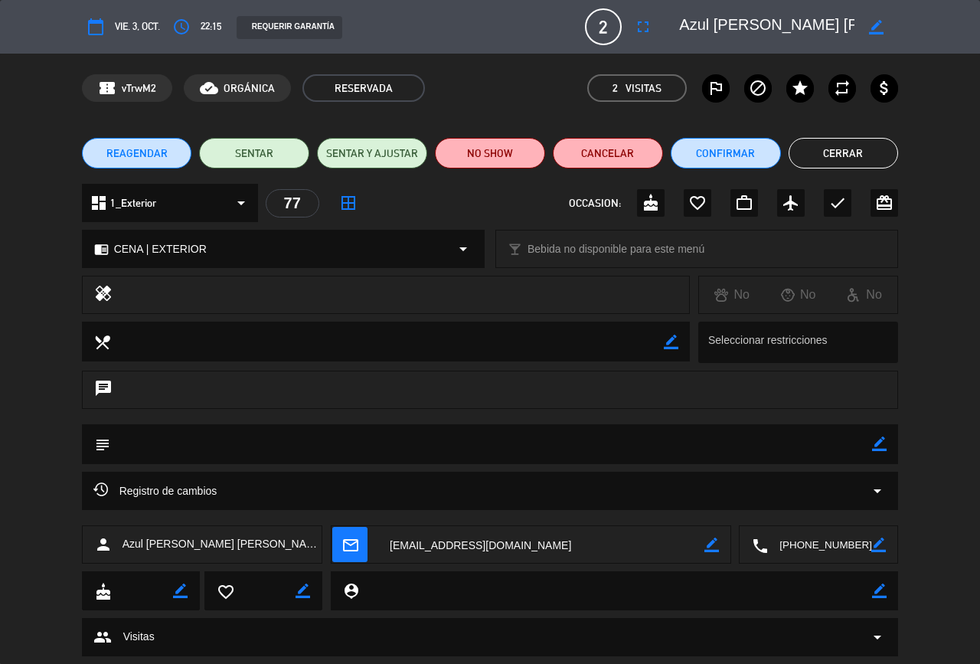
click at [603, 155] on button "Cancelar" at bounding box center [608, 153] width 110 height 31
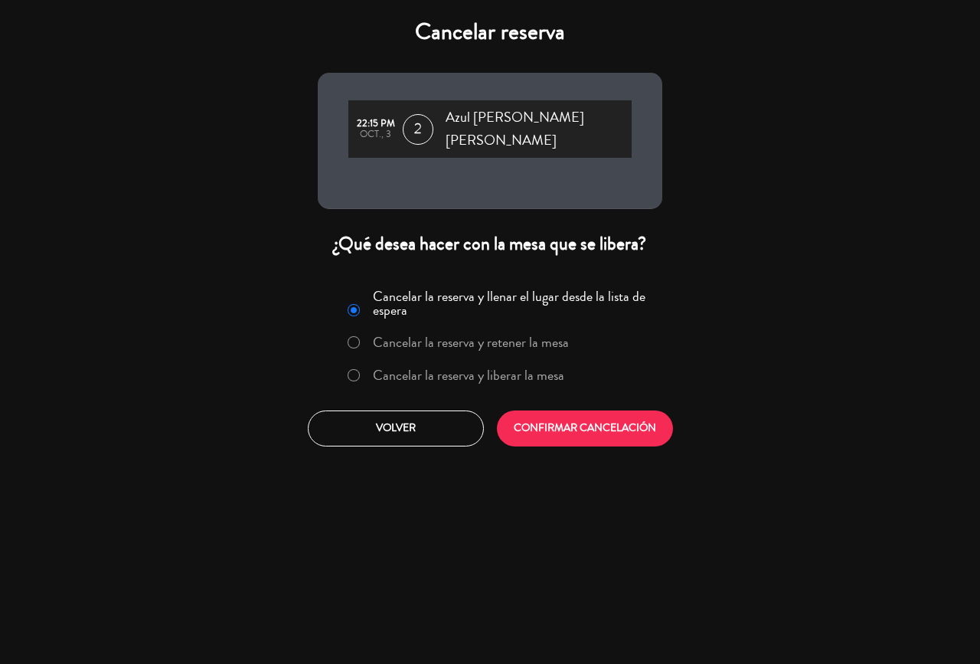
click at [392, 420] on button "Volver" at bounding box center [396, 428] width 176 height 36
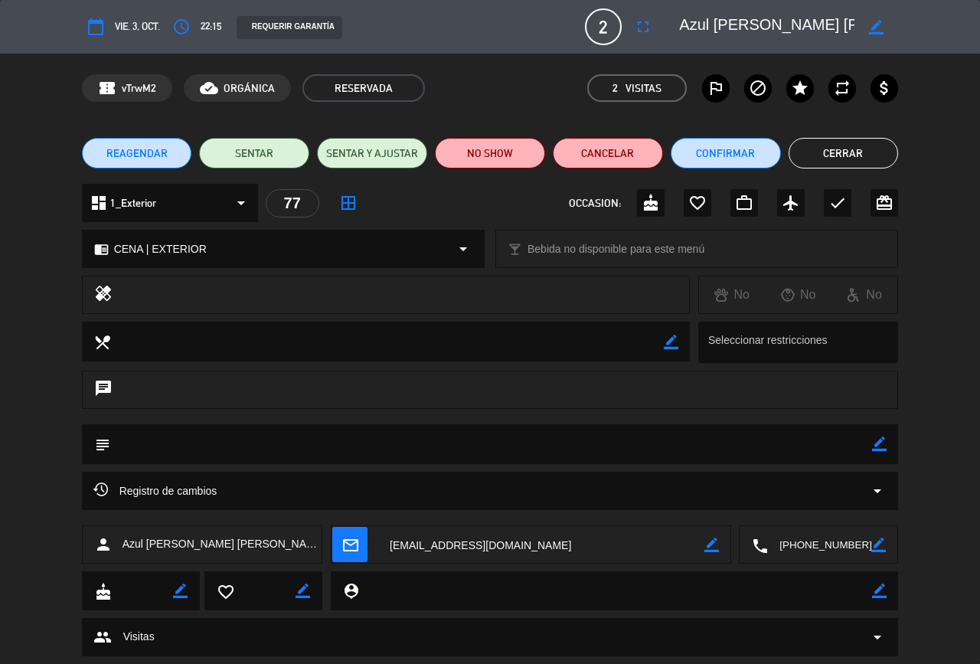
click at [827, 156] on button "Cerrar" at bounding box center [844, 153] width 110 height 31
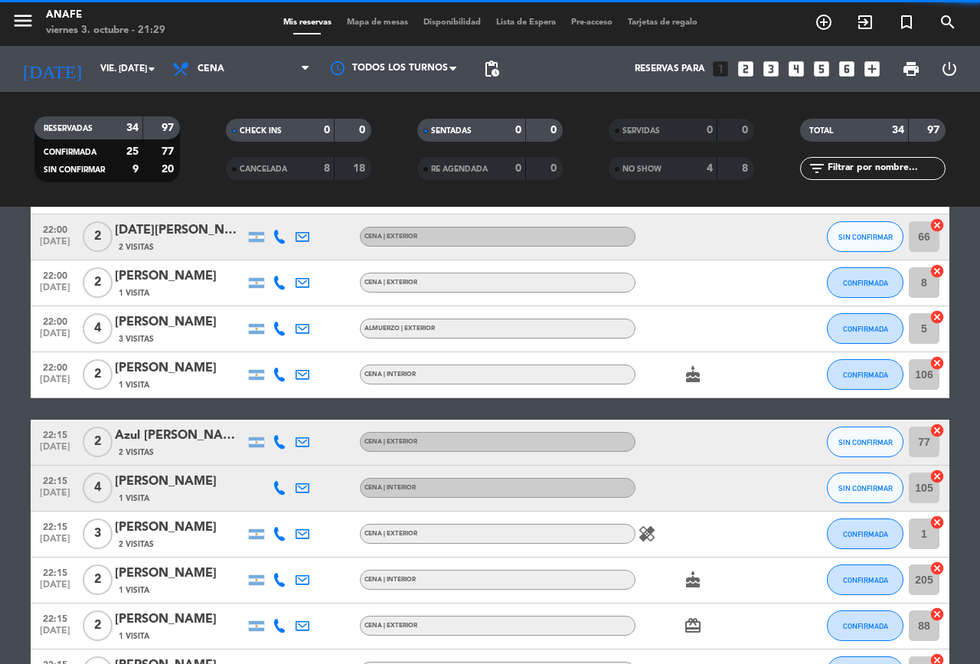
click at [879, 439] on span "SIN CONFIRMAR" at bounding box center [866, 442] width 54 height 8
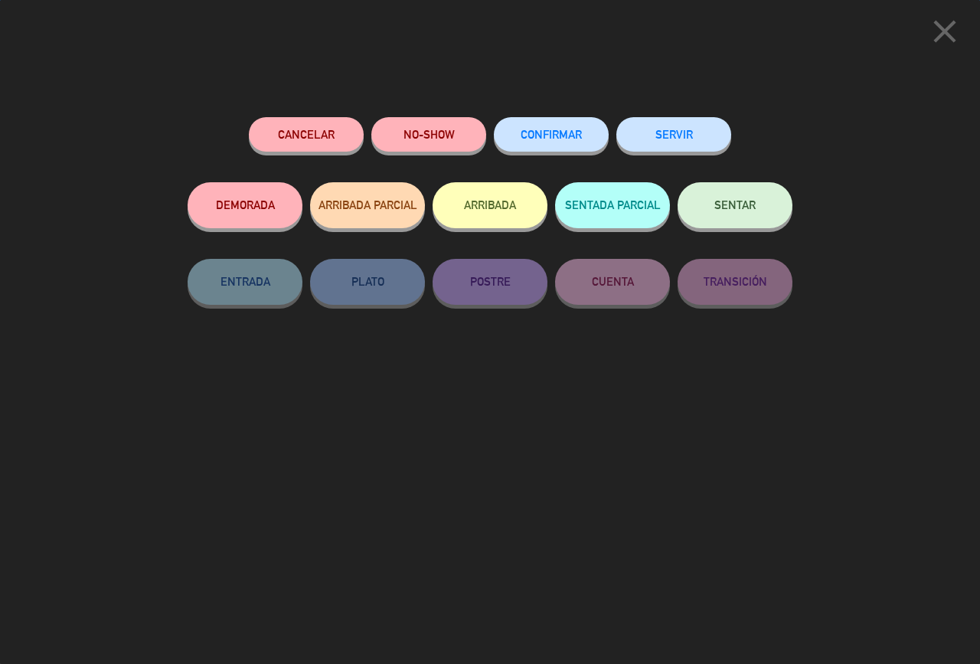
click at [439, 131] on button "NO-SHOW" at bounding box center [428, 134] width 115 height 34
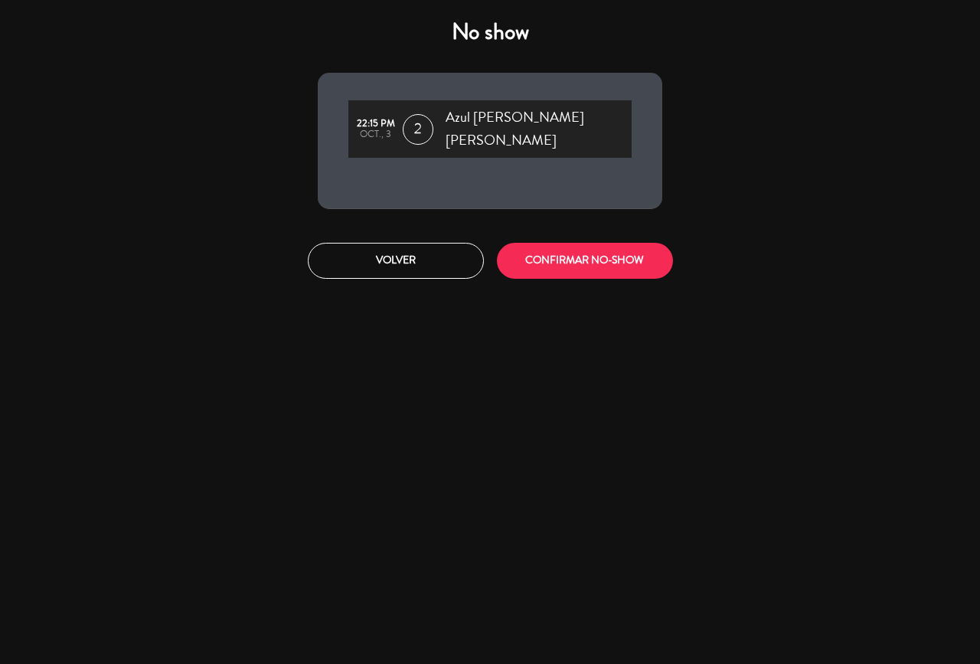
click at [584, 247] on button "CONFIRMAR NO-SHOW" at bounding box center [585, 261] width 176 height 36
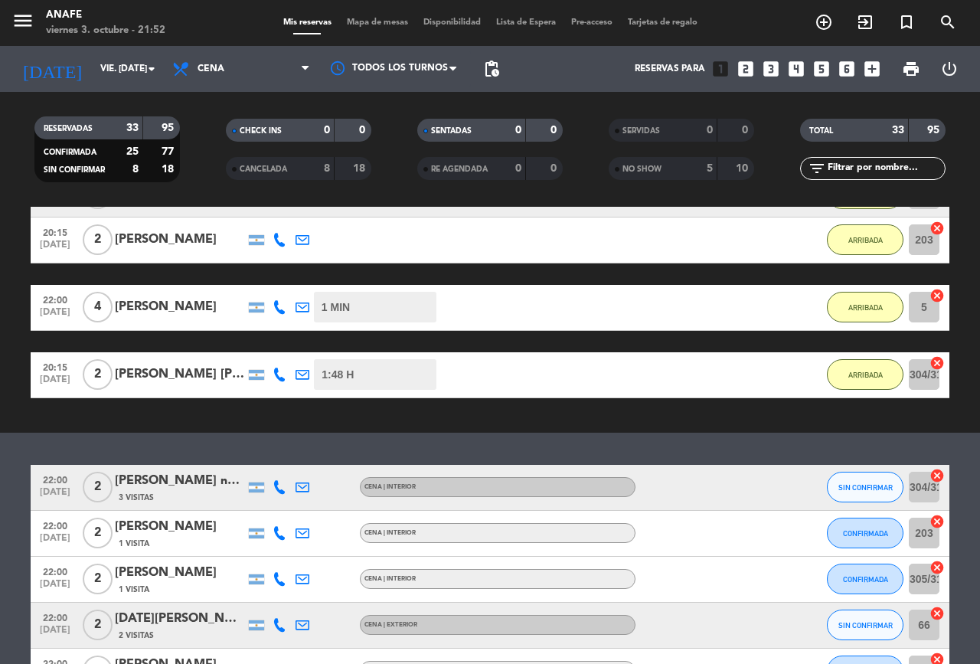
scroll to position [900, 0]
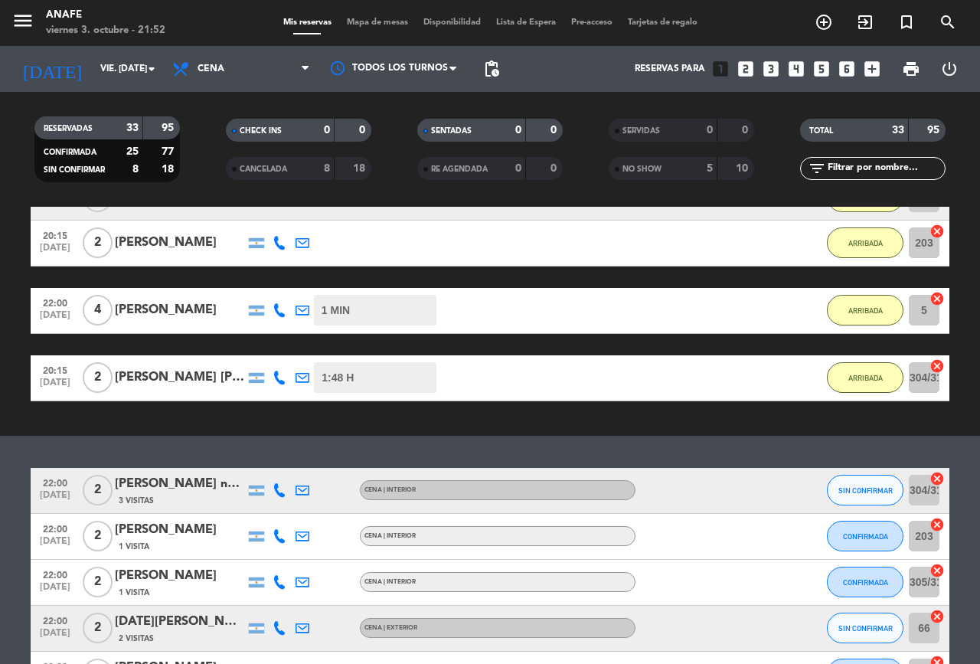
click at [155, 306] on div "[PERSON_NAME]" at bounding box center [180, 310] width 130 height 20
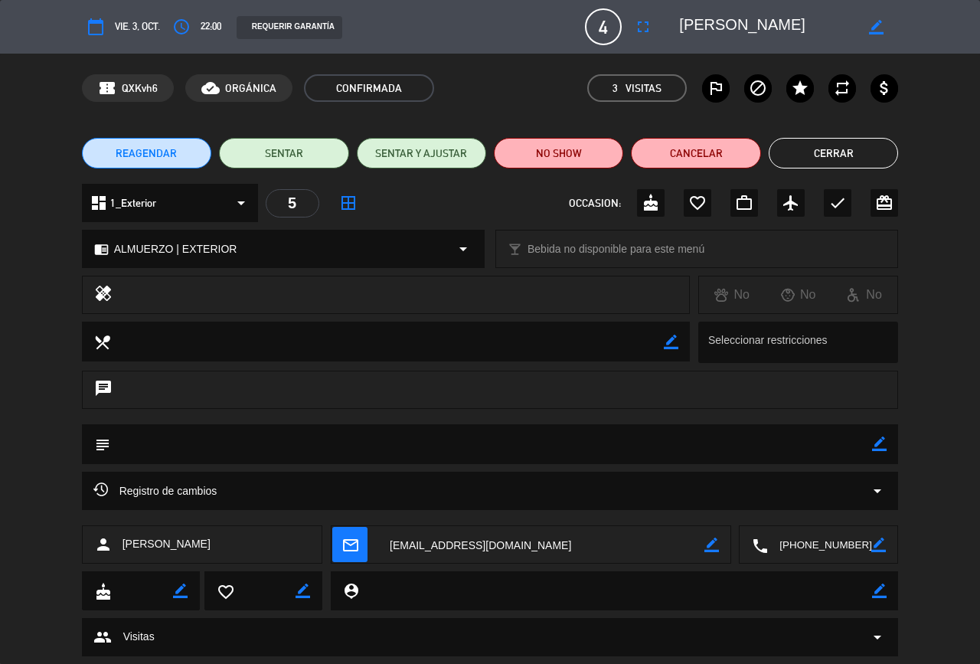
click at [855, 145] on button "Cerrar" at bounding box center [833, 153] width 129 height 31
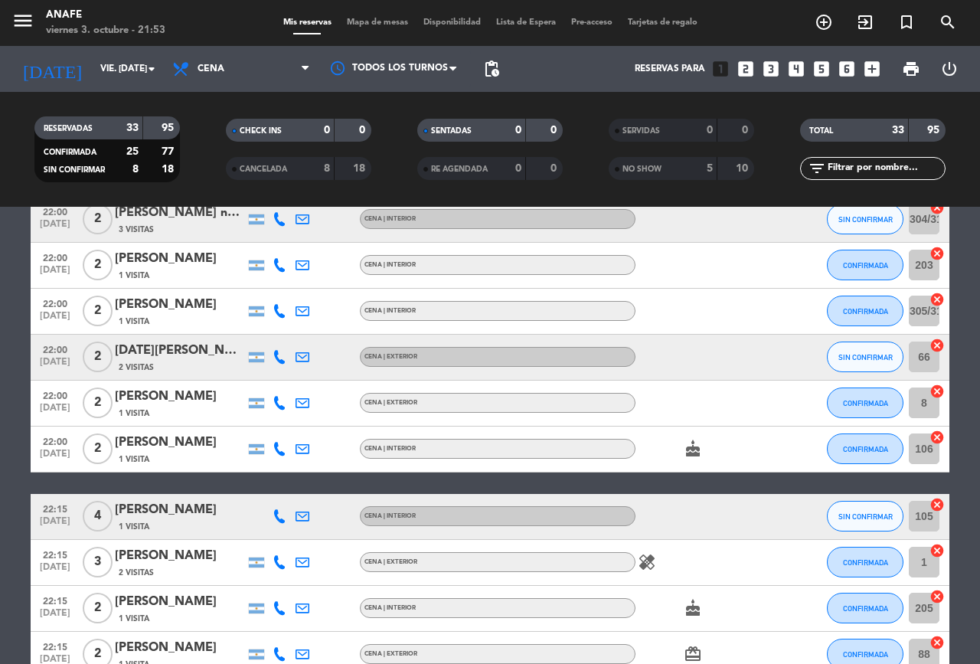
scroll to position [1558, 0]
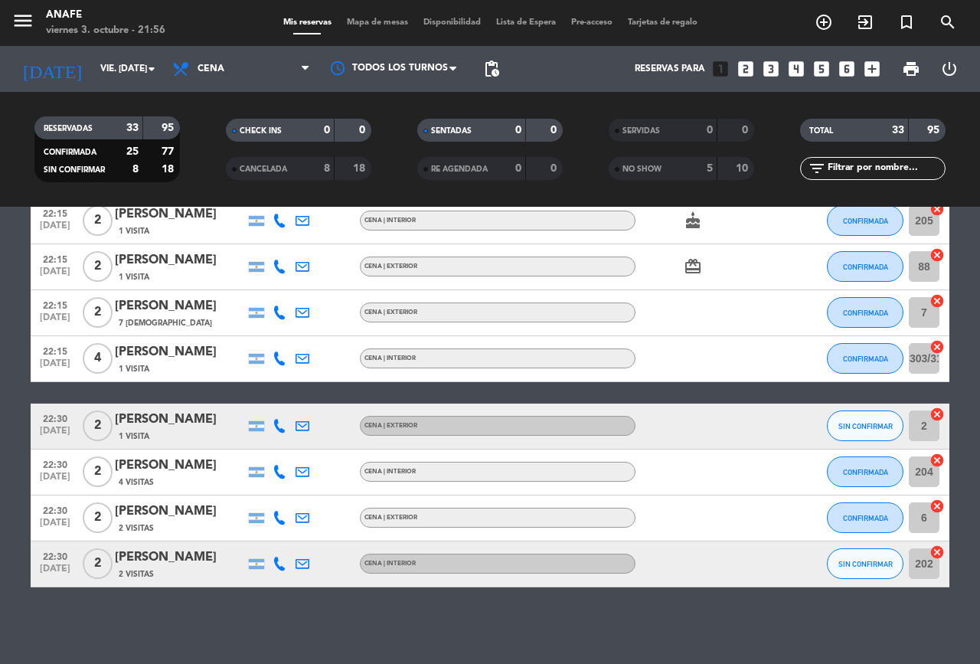
click at [280, 429] on icon at bounding box center [280, 426] width 14 height 14
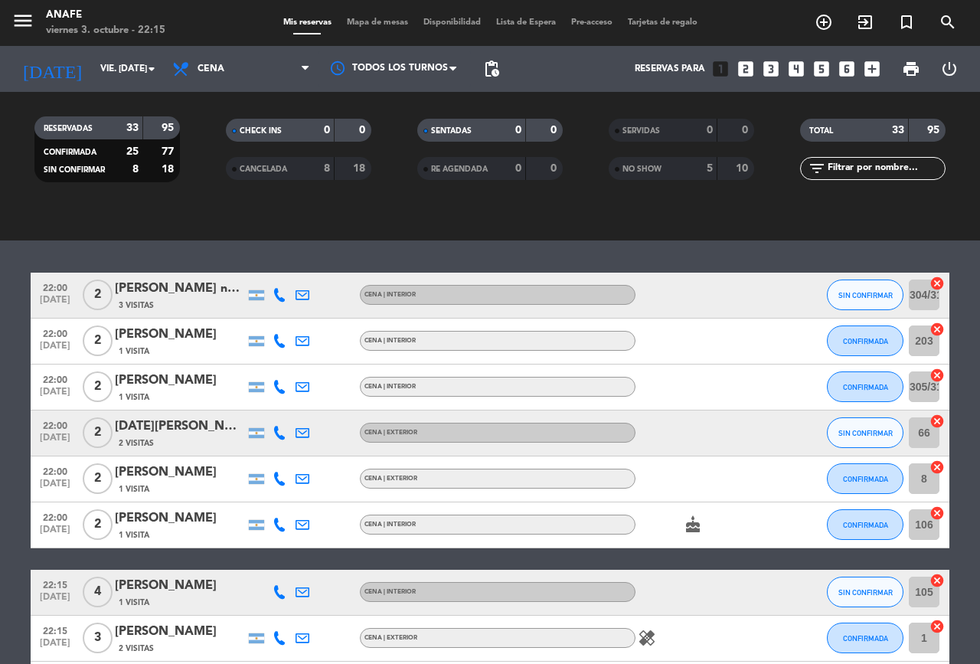
scroll to position [1080, 0]
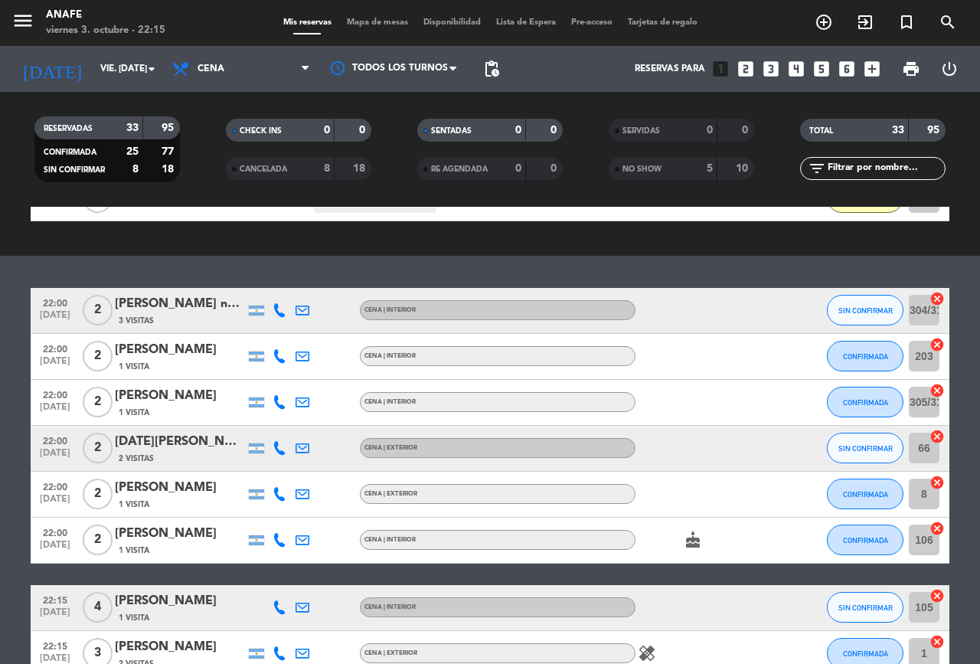
click at [134, 497] on div "[PERSON_NAME]" at bounding box center [180, 488] width 130 height 20
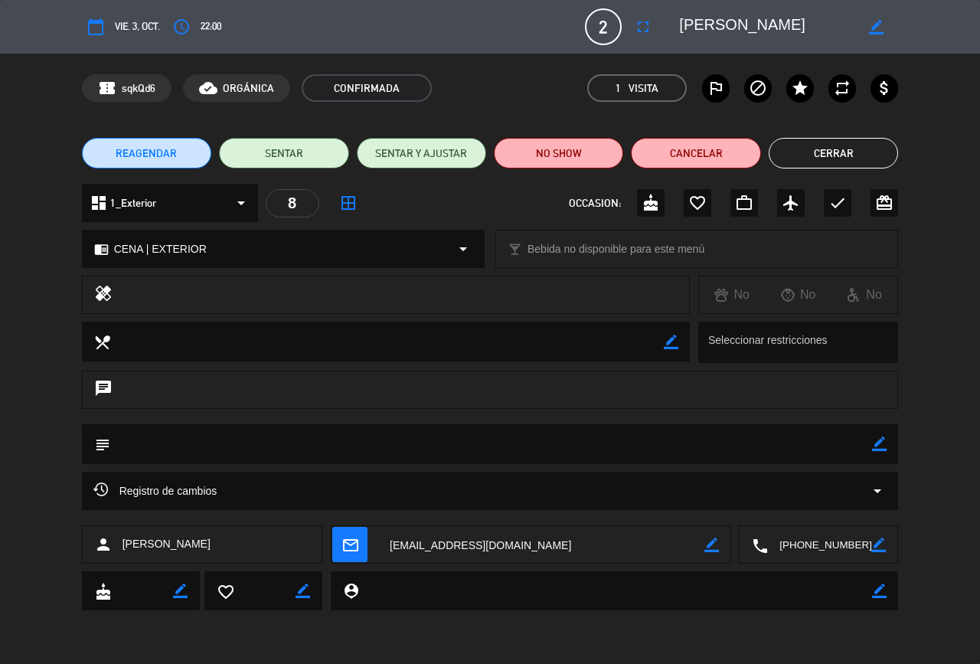
type input "[EMAIL_ADDRESS][DOMAIN_NAME]"
